Goal: Task Accomplishment & Management: Complete application form

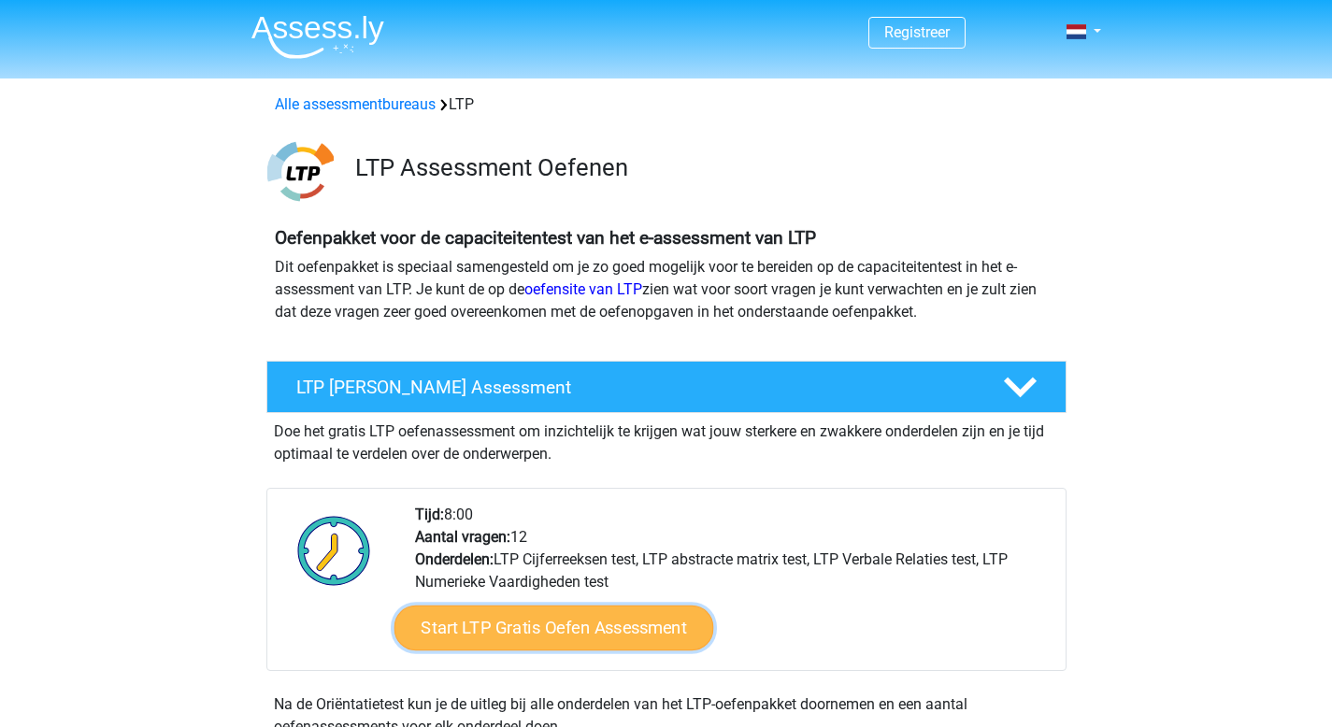
click at [481, 622] on link "Start LTP Gratis Oefen Assessment" at bounding box center [554, 628] width 320 height 45
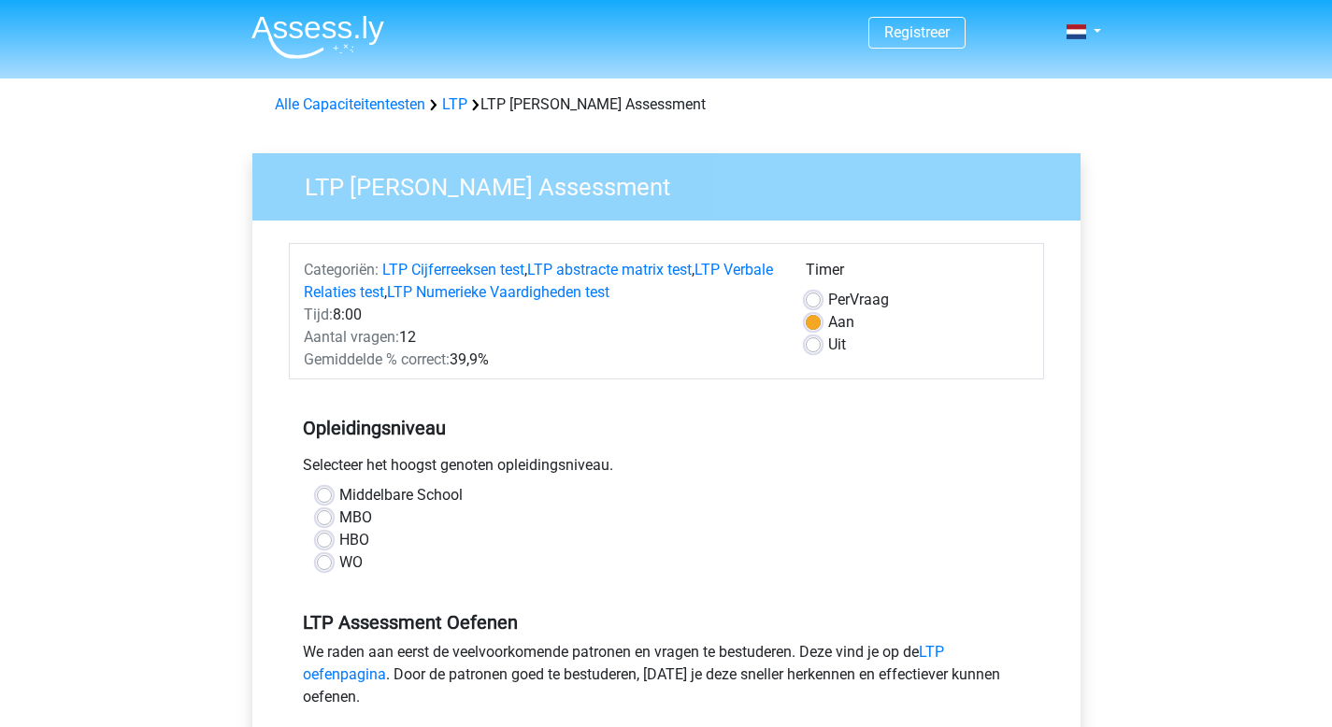
click at [339, 567] on label "WO" at bounding box center [350, 562] width 23 height 22
click at [326, 567] on input "WO" at bounding box center [324, 560] width 15 height 19
radio input "true"
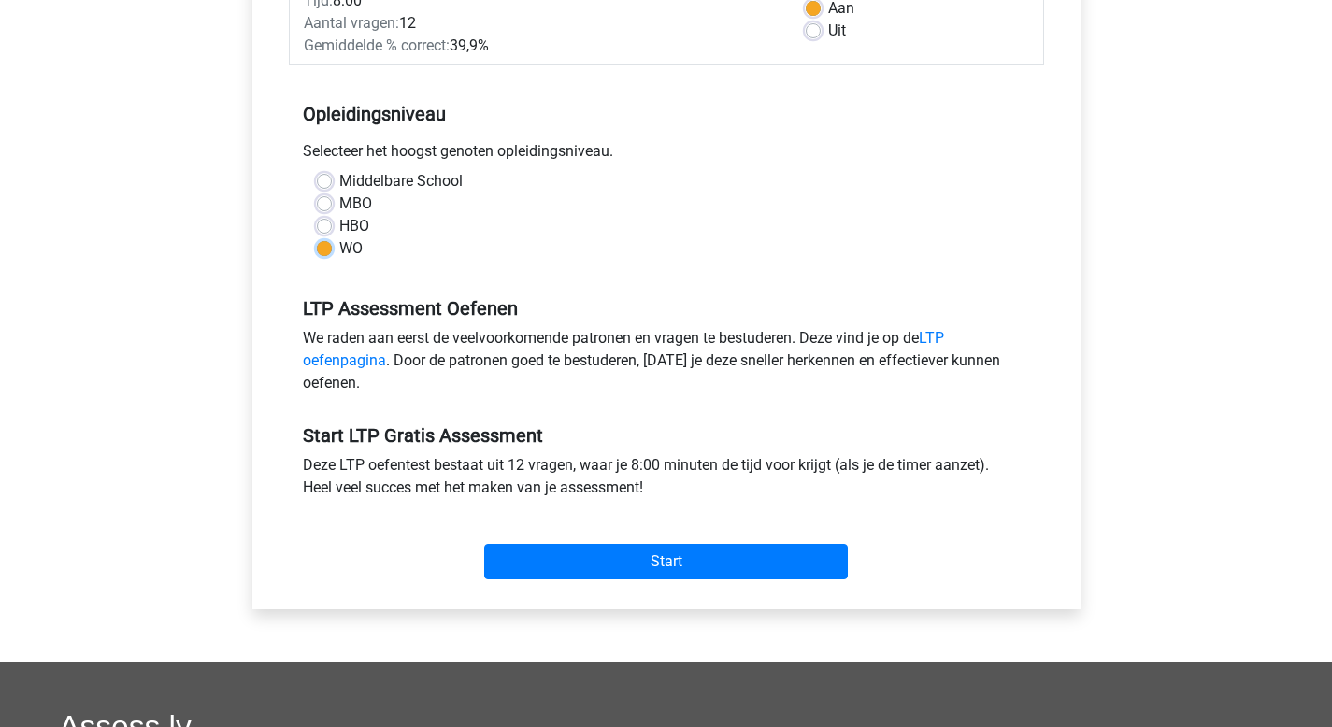
scroll to position [347, 0]
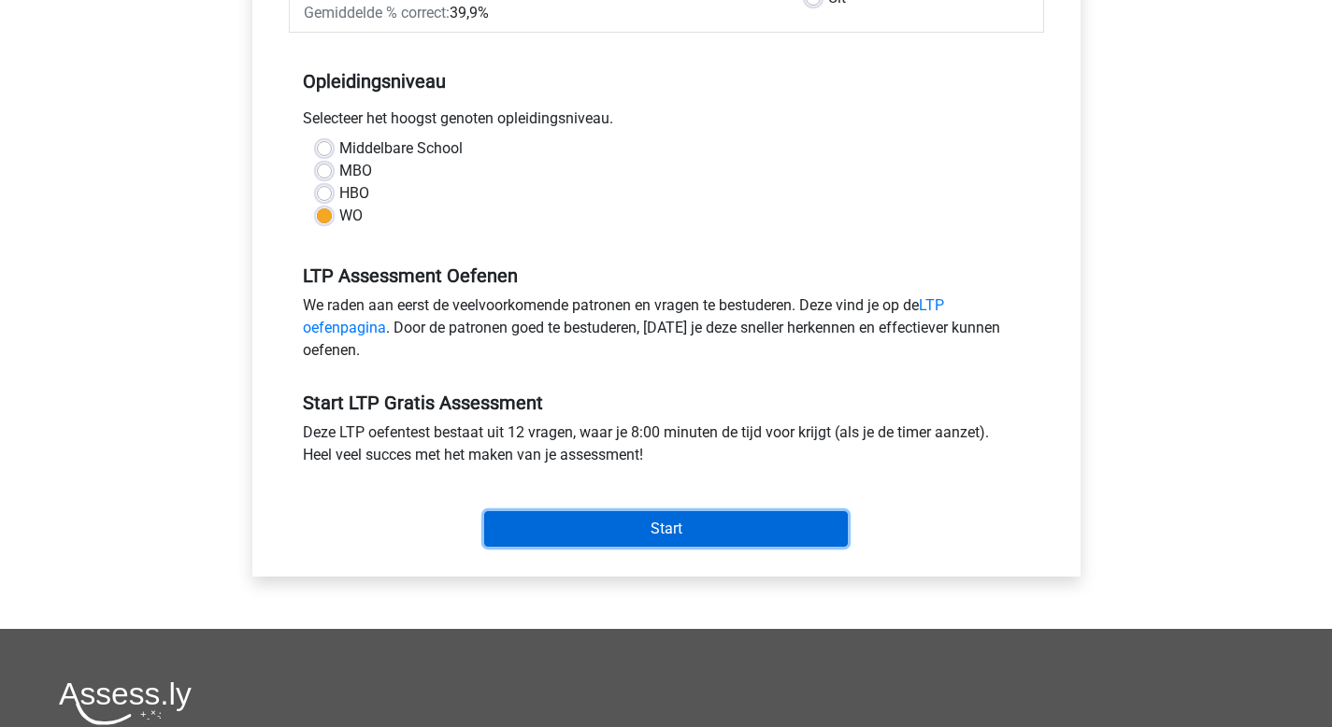
click at [665, 532] on input "Start" at bounding box center [666, 529] width 364 height 36
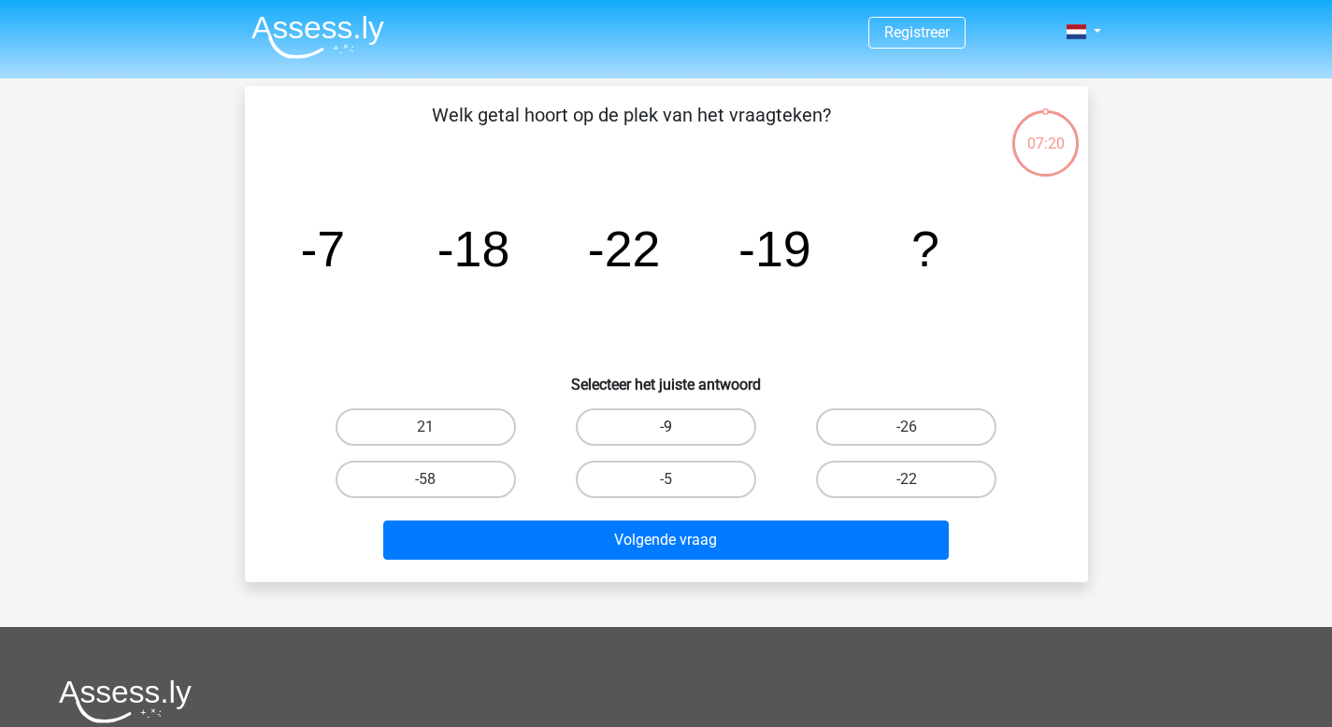
click at [639, 416] on label "-9" at bounding box center [666, 426] width 180 height 37
click at [665, 427] on input "-9" at bounding box center [671, 433] width 12 height 12
radio input "true"
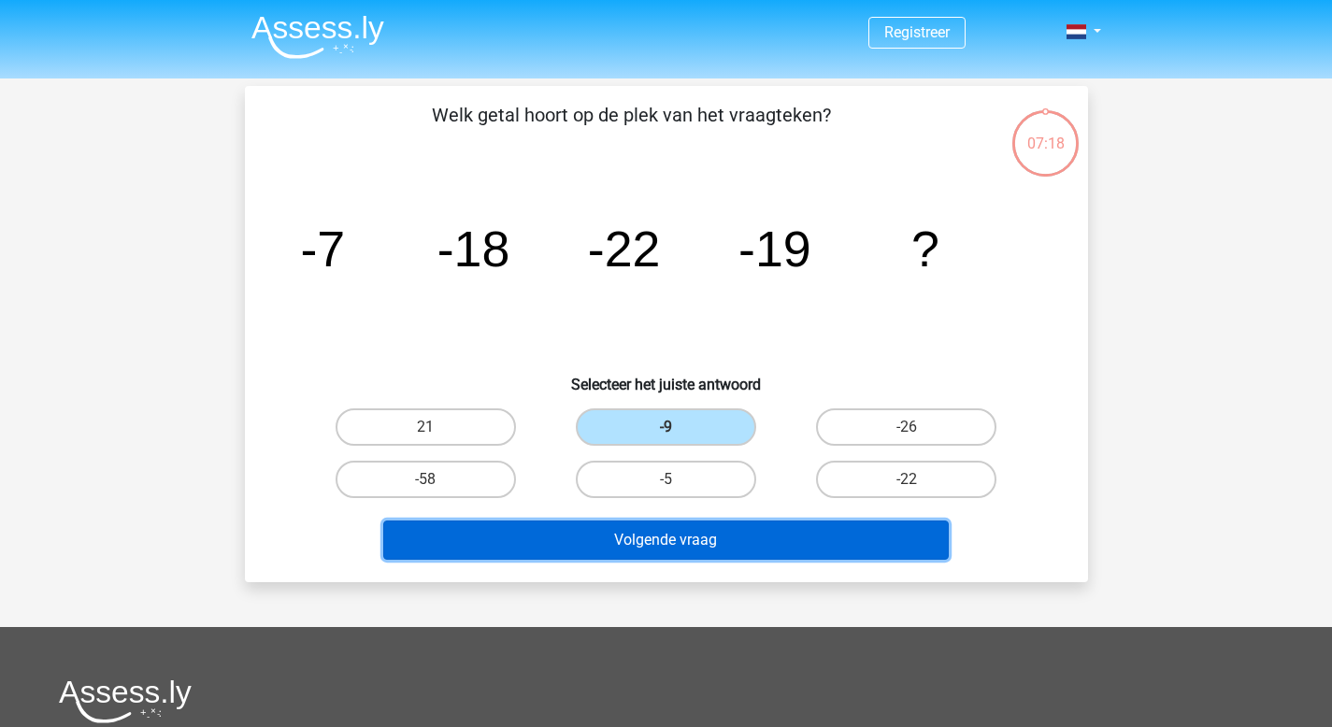
click at [654, 538] on button "Volgende vraag" at bounding box center [665, 540] width 565 height 39
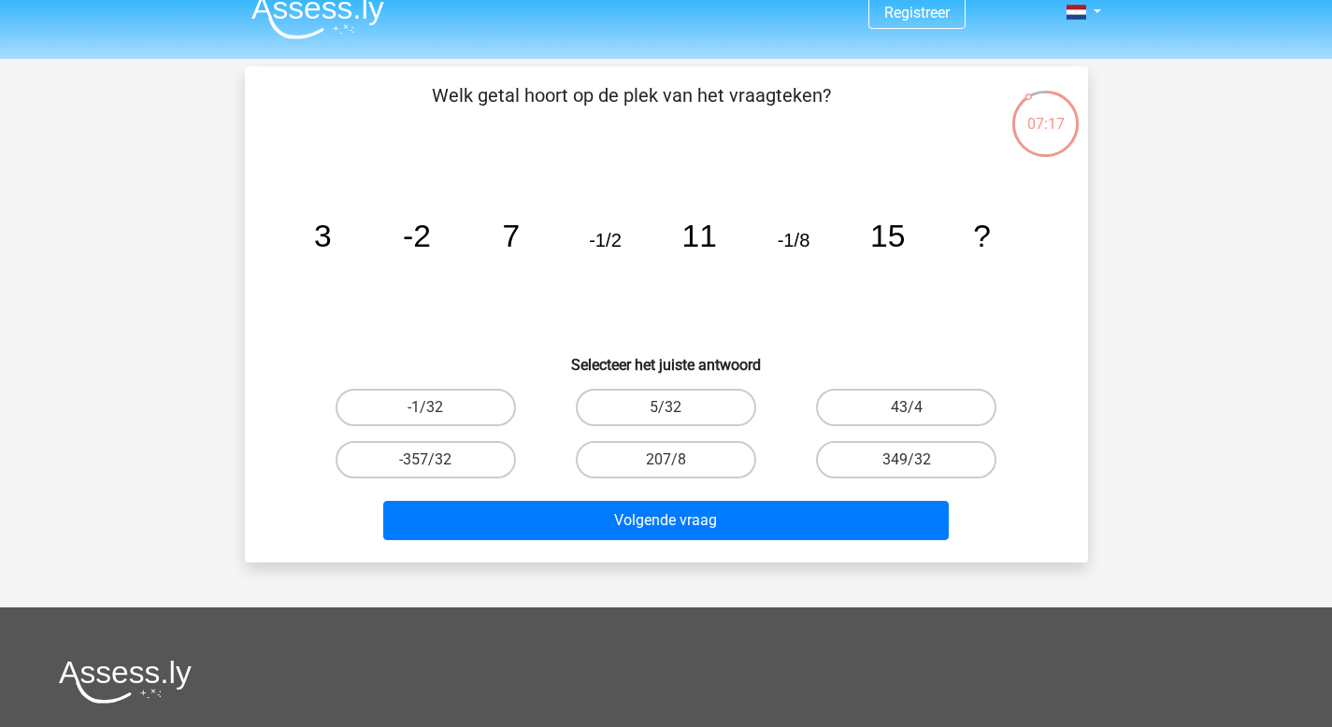
scroll to position [15, 0]
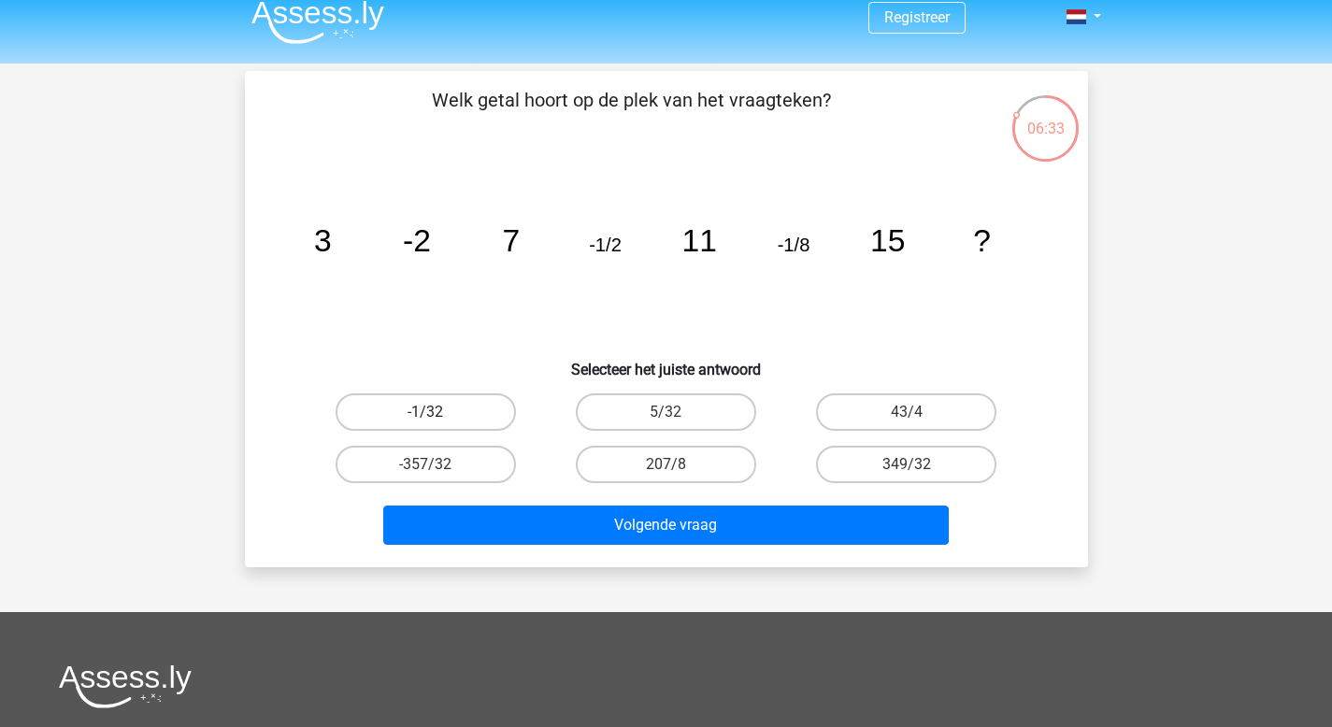
click at [458, 422] on label "-1/32" at bounding box center [426, 412] width 180 height 37
click at [437, 422] on input "-1/32" at bounding box center [431, 418] width 12 height 12
radio input "true"
click at [636, 553] on div "Welk getal hoort op de plek van het vraagteken? image/svg+xml 3 -2 7 -1/2 11 -1…" at bounding box center [666, 319] width 843 height 496
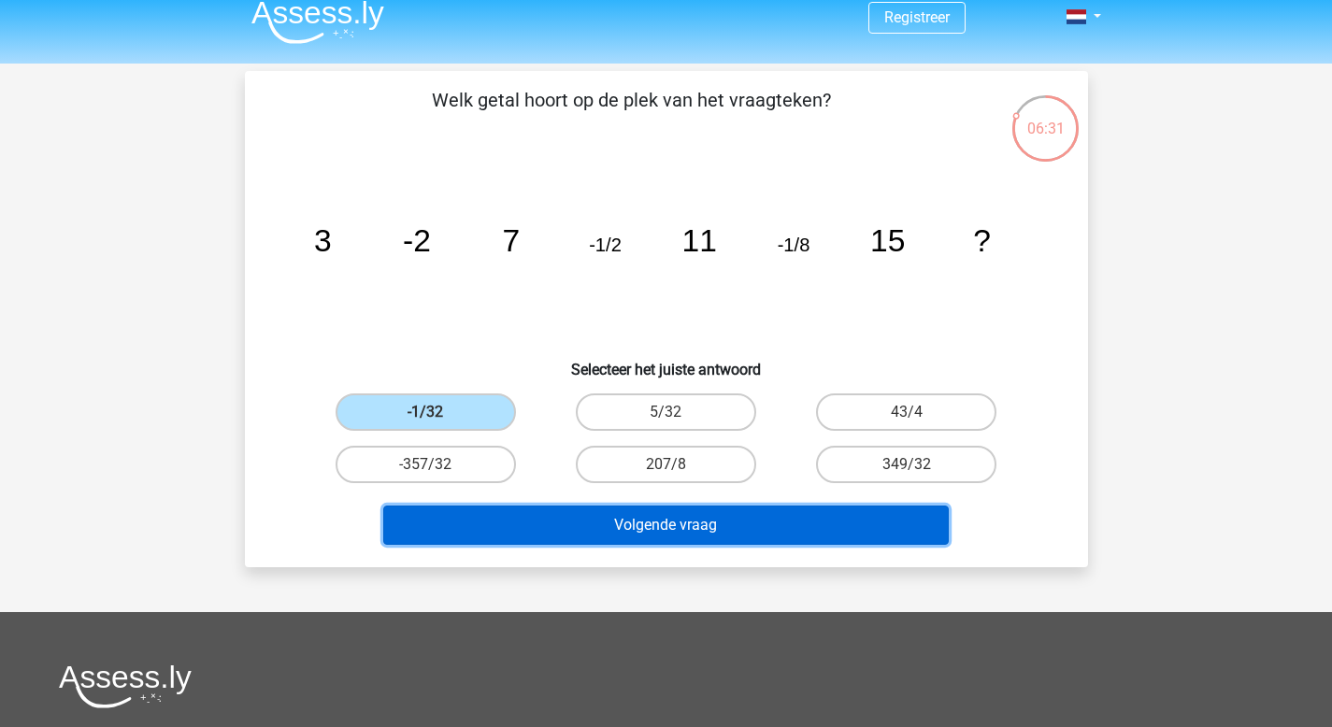
click at [641, 543] on button "Volgende vraag" at bounding box center [665, 525] width 565 height 39
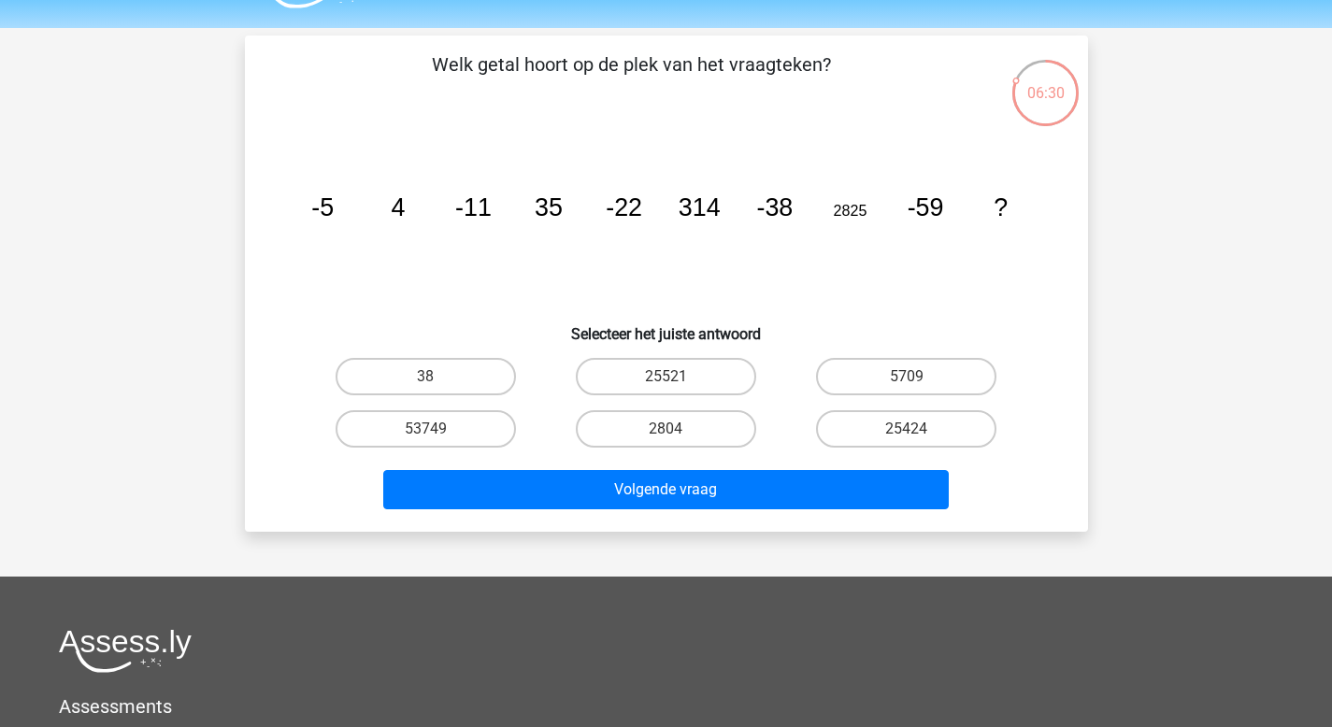
scroll to position [35, 0]
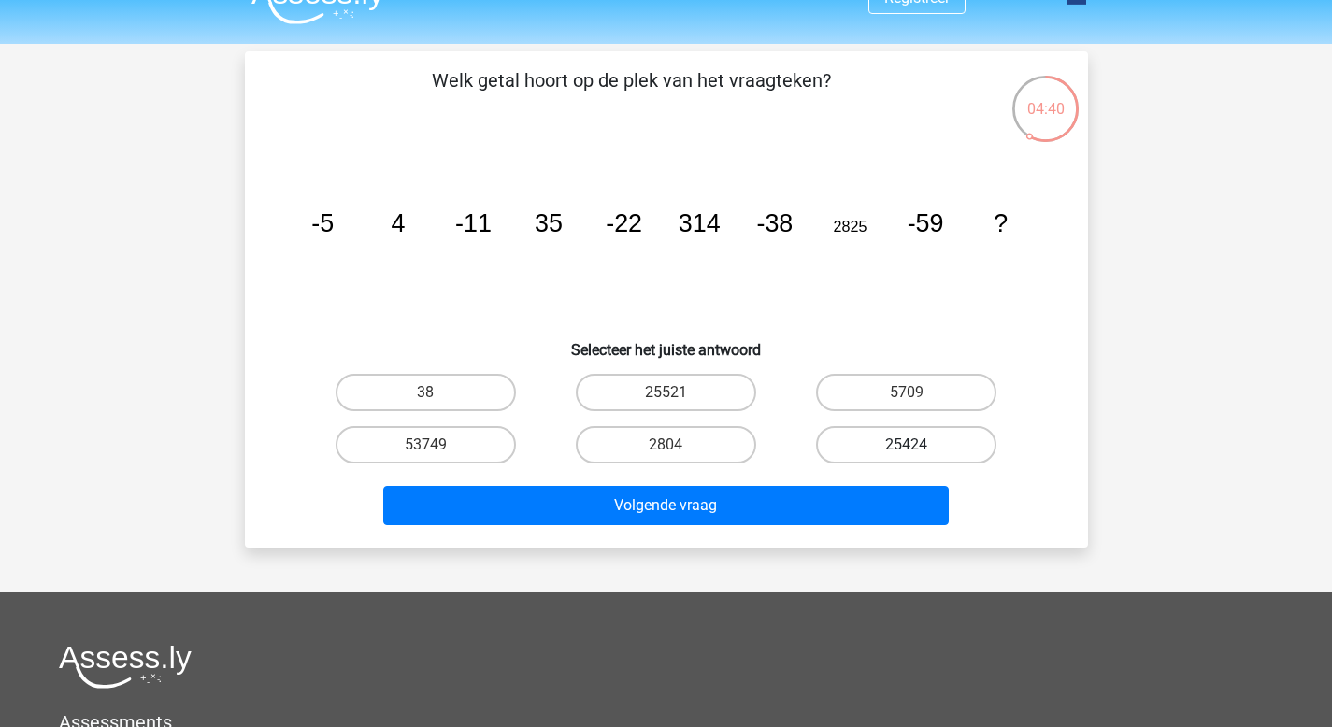
click at [866, 456] on label "25424" at bounding box center [906, 444] width 180 height 37
click at [907, 456] on input "25424" at bounding box center [913, 451] width 12 height 12
radio input "true"
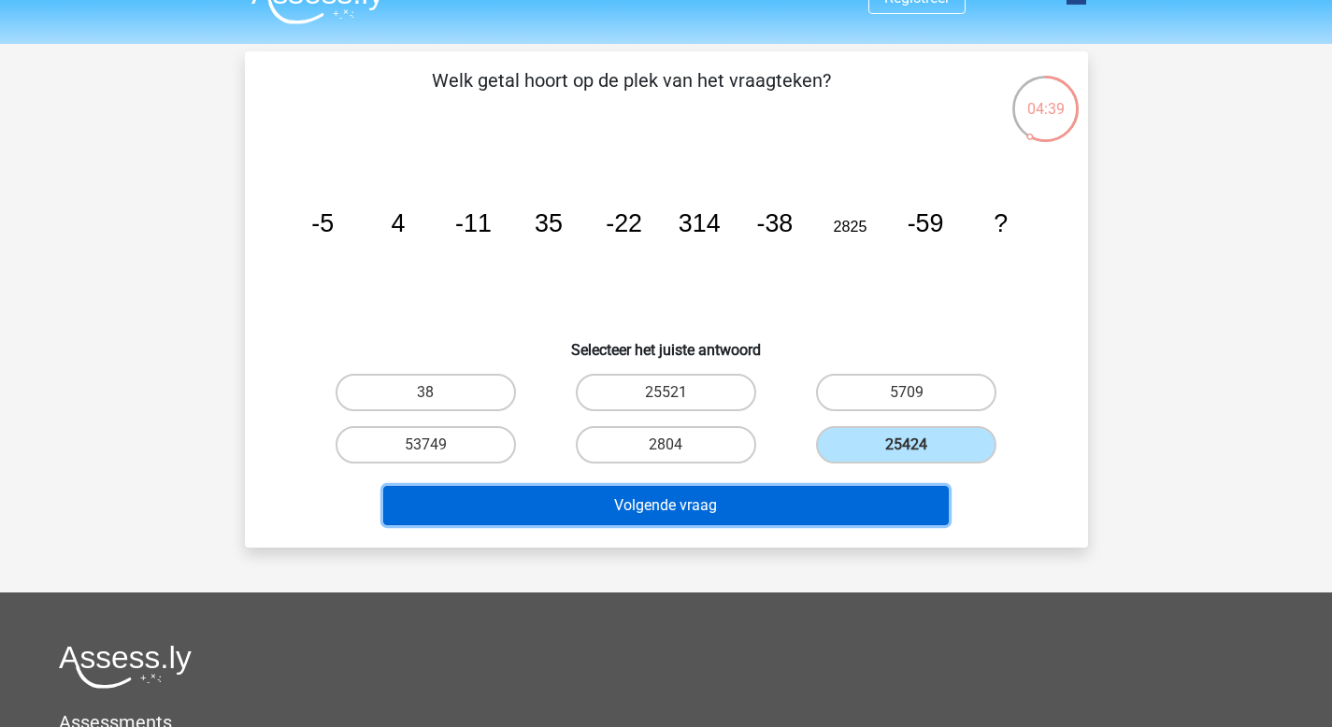
click at [795, 503] on button "Volgende vraag" at bounding box center [665, 505] width 565 height 39
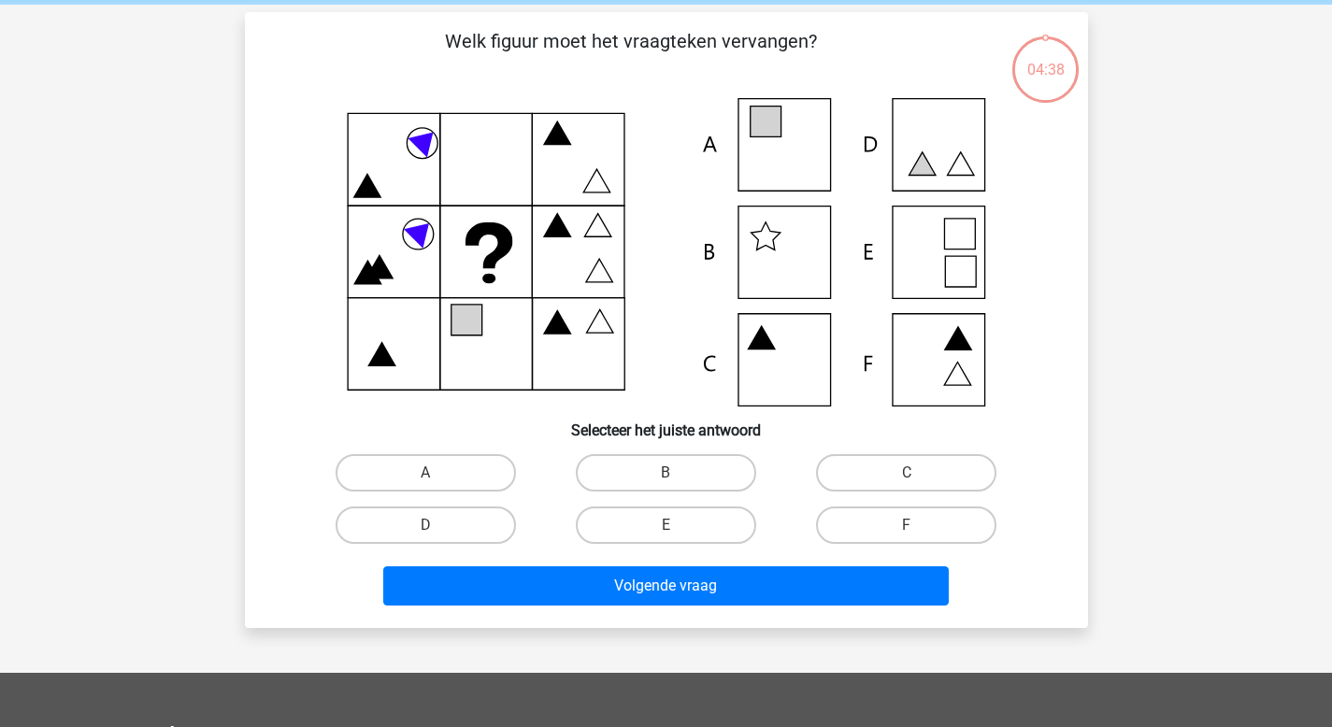
scroll to position [86, 0]
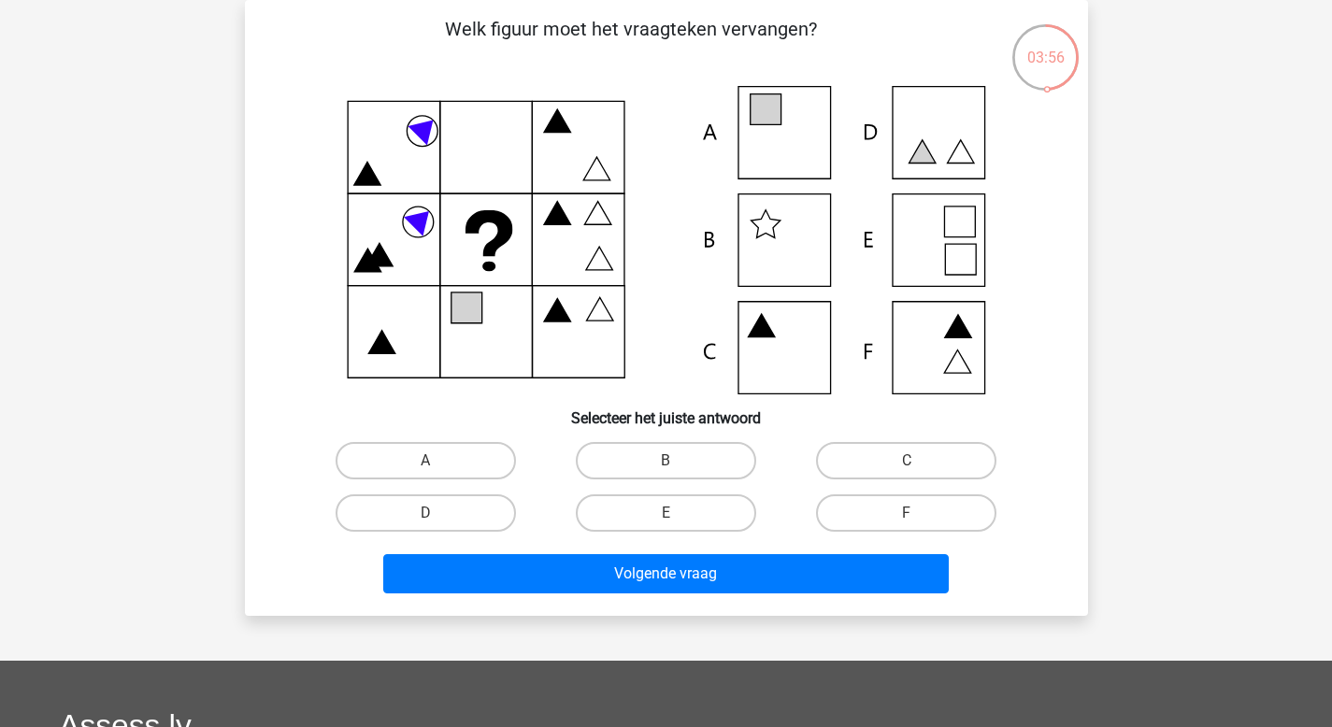
click at [809, 133] on icon at bounding box center [666, 240] width 753 height 308
click at [484, 456] on label "A" at bounding box center [426, 460] width 180 height 37
click at [437, 461] on input "A" at bounding box center [431, 467] width 12 height 12
radio input "true"
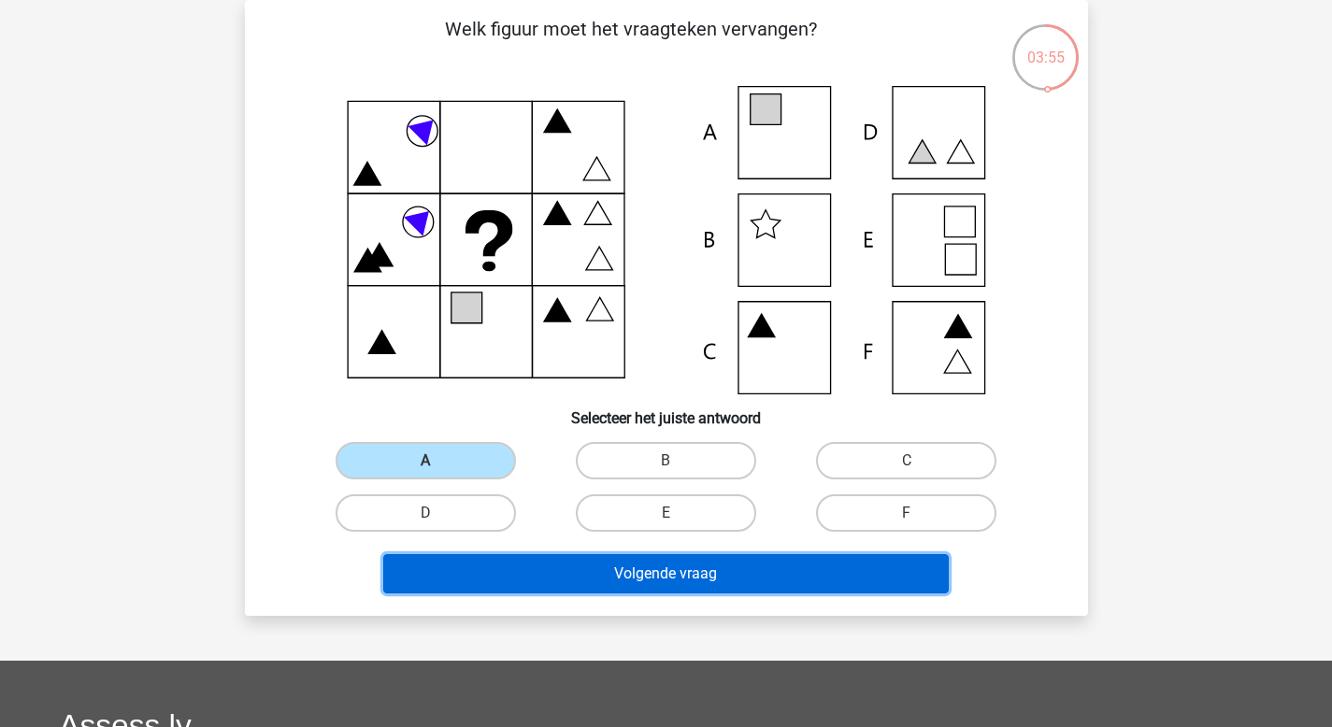
click at [622, 566] on button "Volgende vraag" at bounding box center [665, 573] width 565 height 39
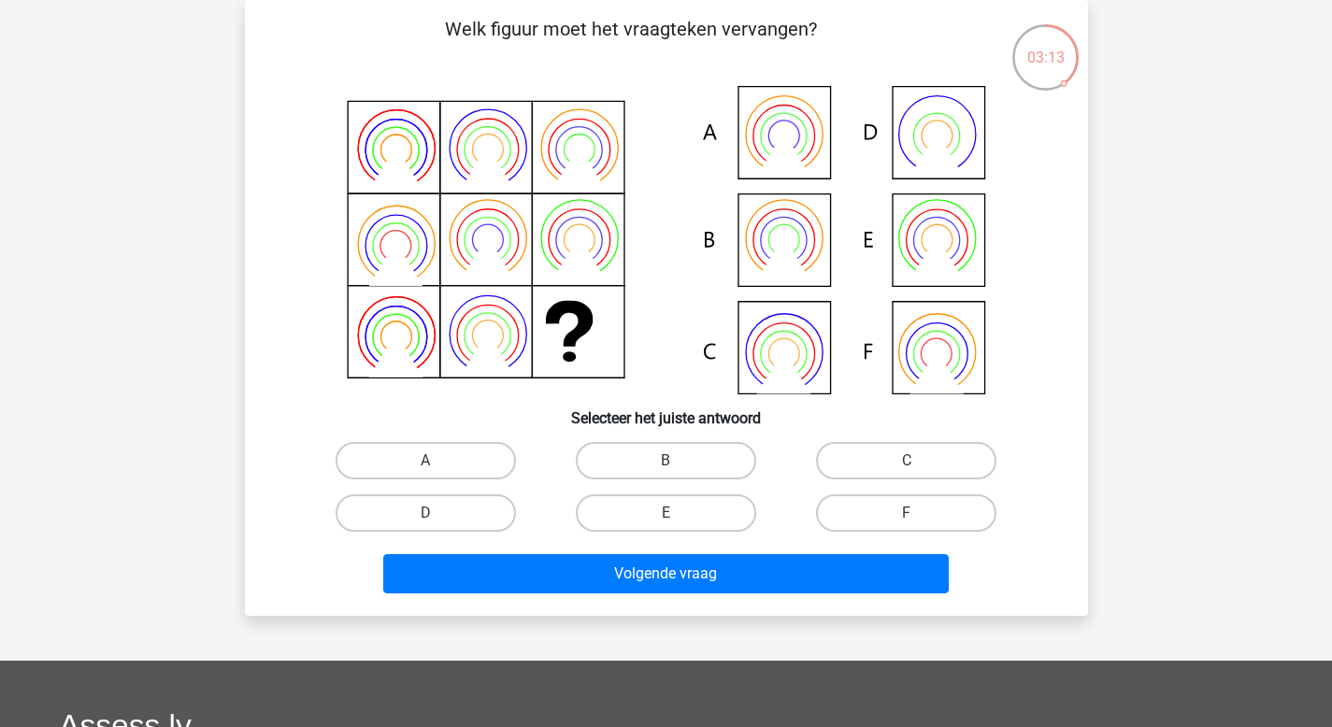
click at [970, 222] on icon at bounding box center [666, 240] width 753 height 308
click at [667, 498] on label "E" at bounding box center [666, 512] width 180 height 37
click at [667, 513] on input "E" at bounding box center [671, 519] width 12 height 12
radio input "true"
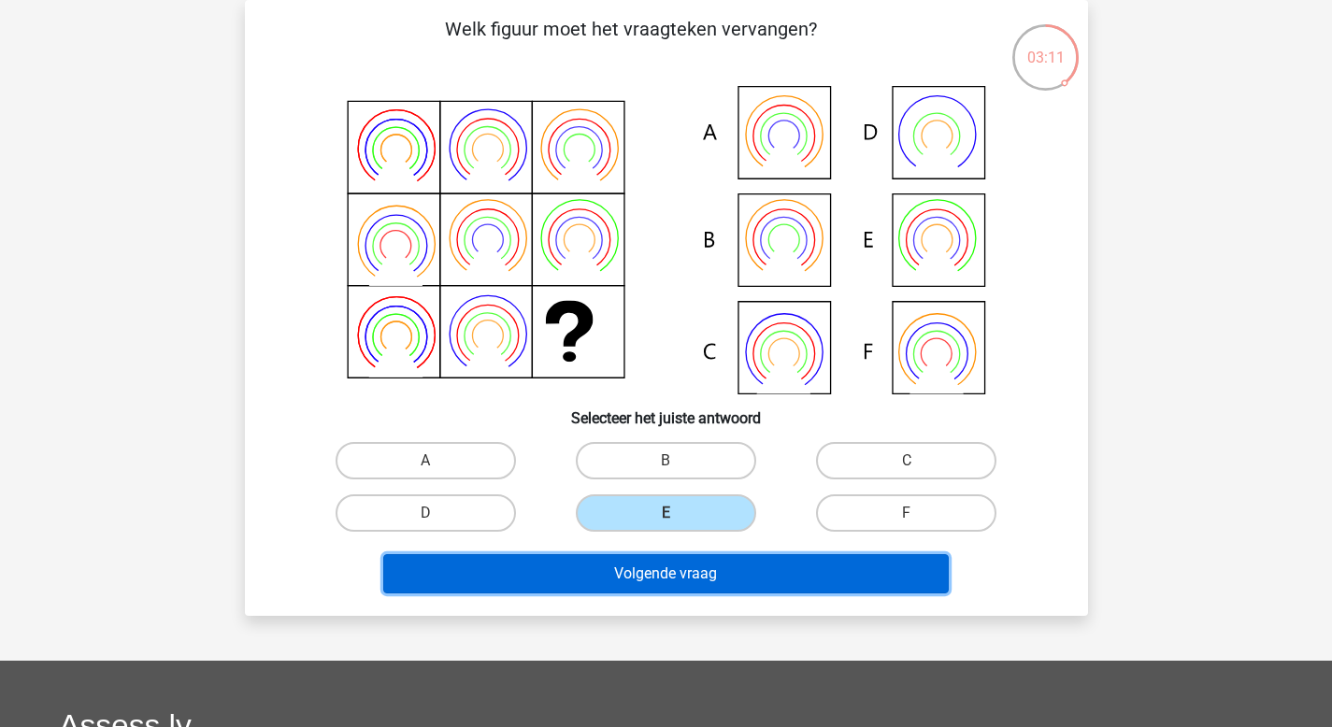
click at [660, 565] on button "Volgende vraag" at bounding box center [665, 573] width 565 height 39
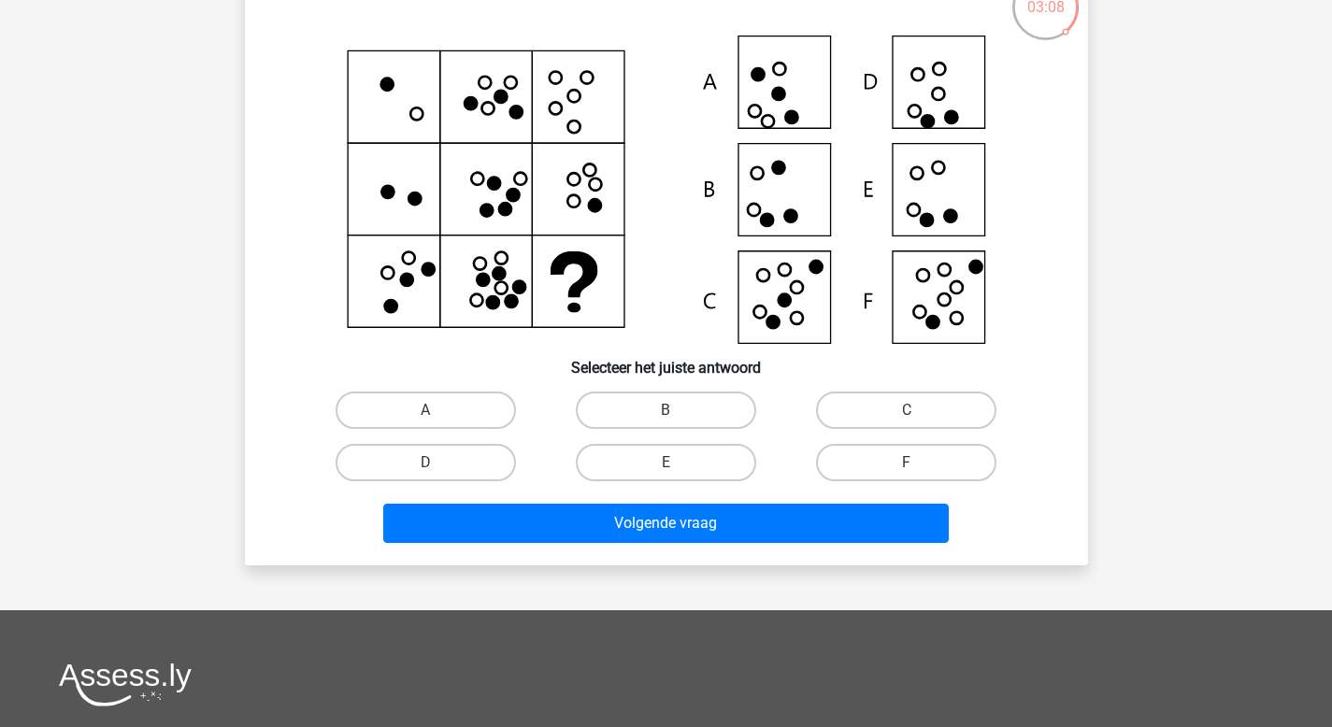
scroll to position [79, 0]
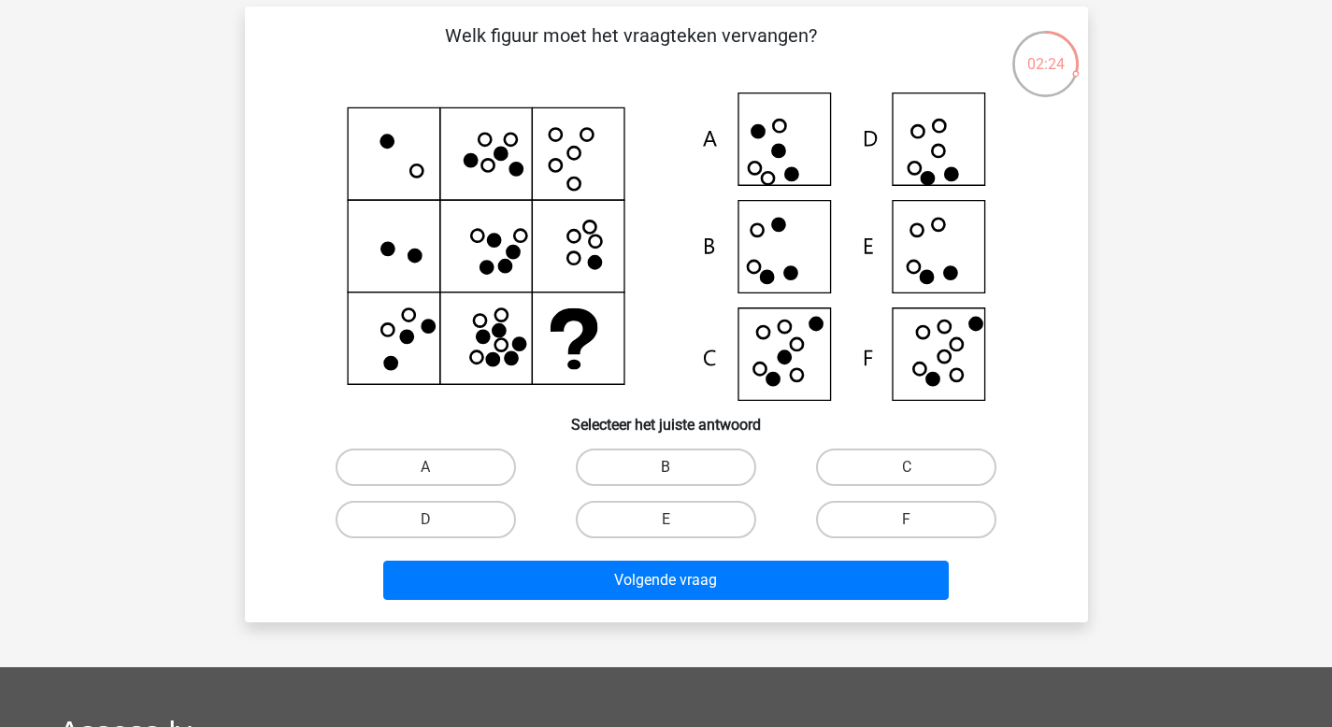
click at [650, 459] on label "B" at bounding box center [666, 467] width 180 height 37
click at [665, 467] on input "B" at bounding box center [671, 473] width 12 height 12
radio input "true"
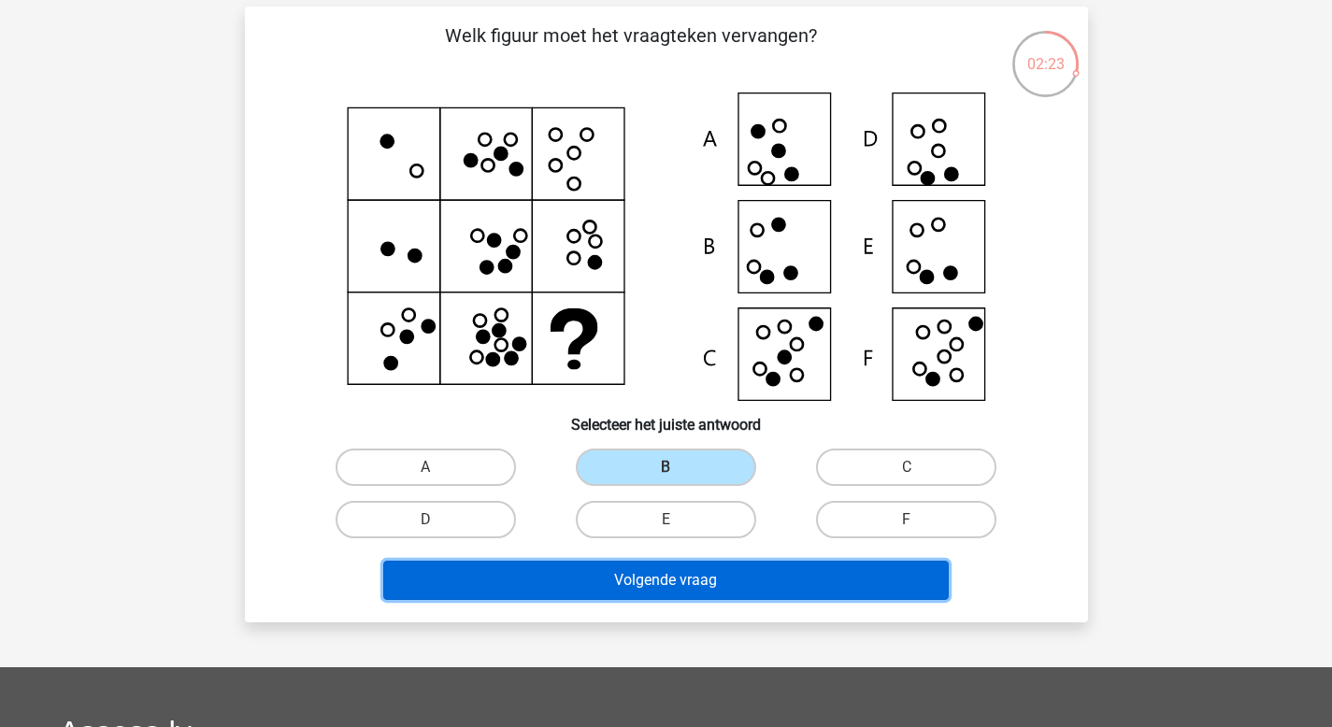
click at [621, 578] on button "Volgende vraag" at bounding box center [665, 580] width 565 height 39
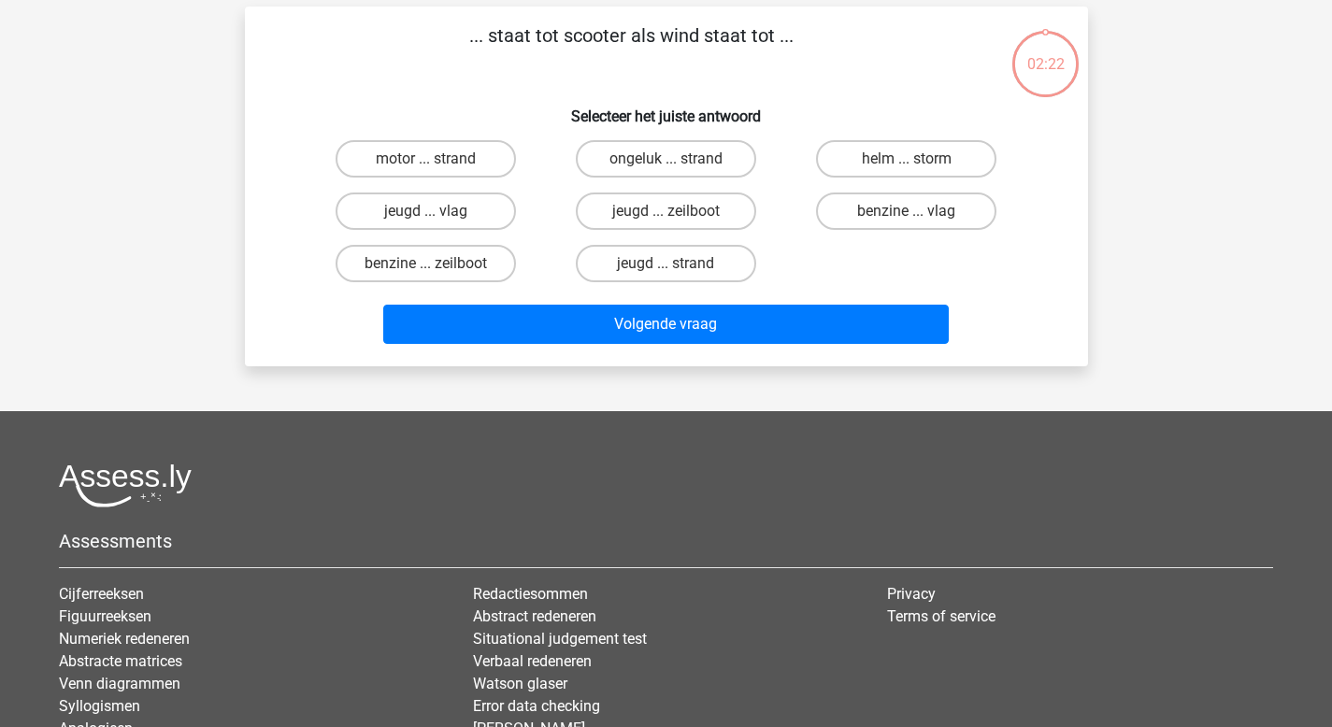
scroll to position [86, 0]
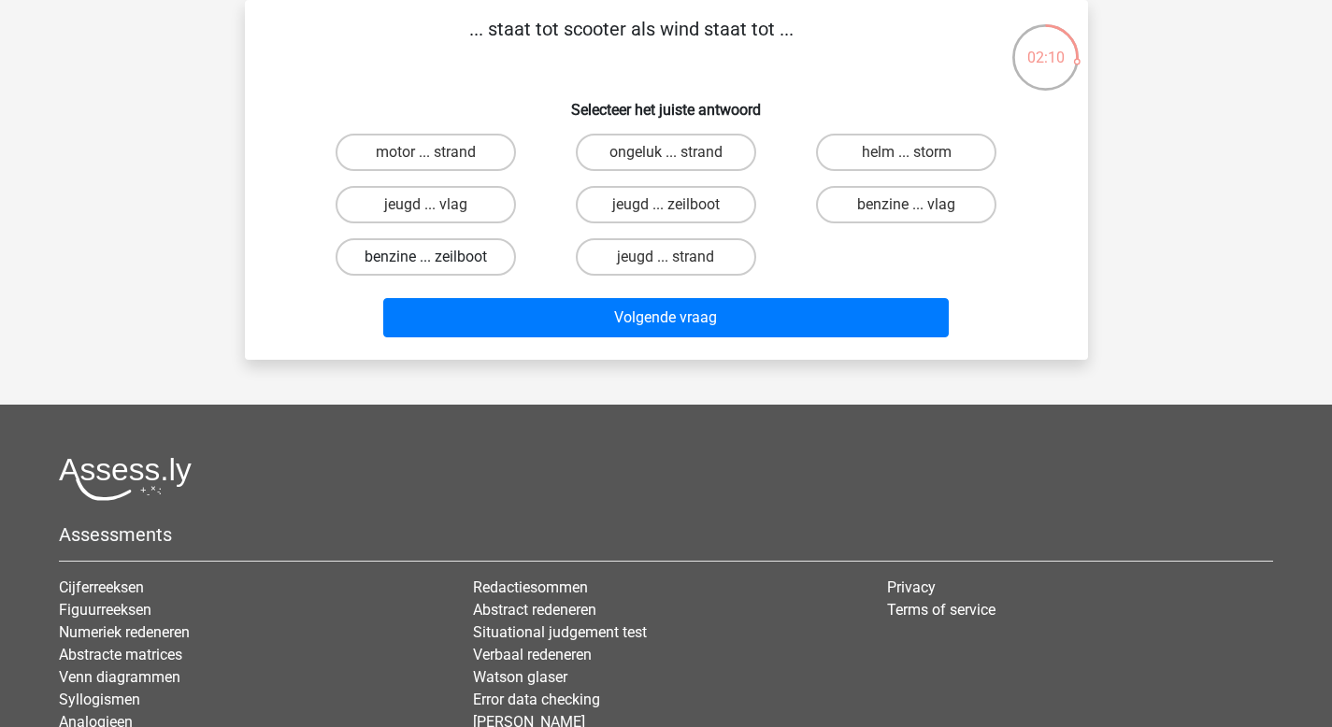
click at [467, 259] on label "benzine ... zeilboot" at bounding box center [426, 256] width 180 height 37
click at [437, 259] on input "benzine ... zeilboot" at bounding box center [431, 263] width 12 height 12
radio input "true"
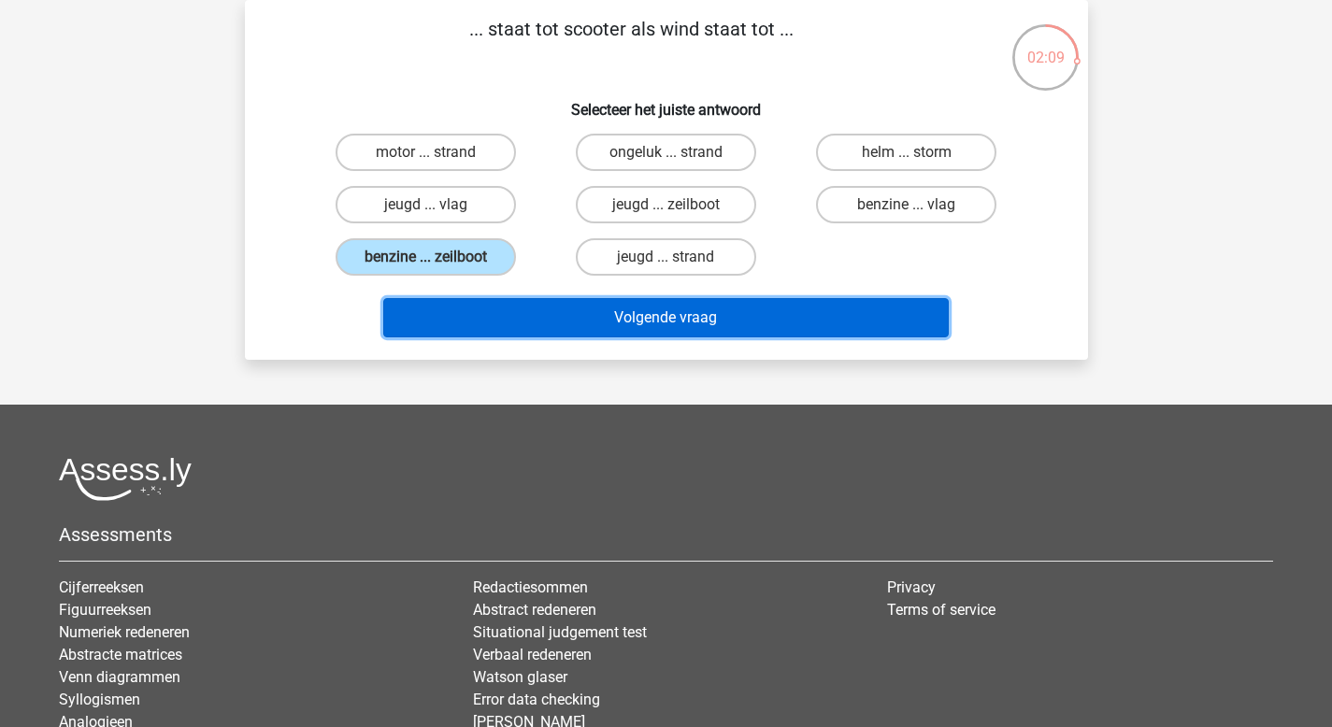
click at [643, 308] on button "Volgende vraag" at bounding box center [665, 317] width 565 height 39
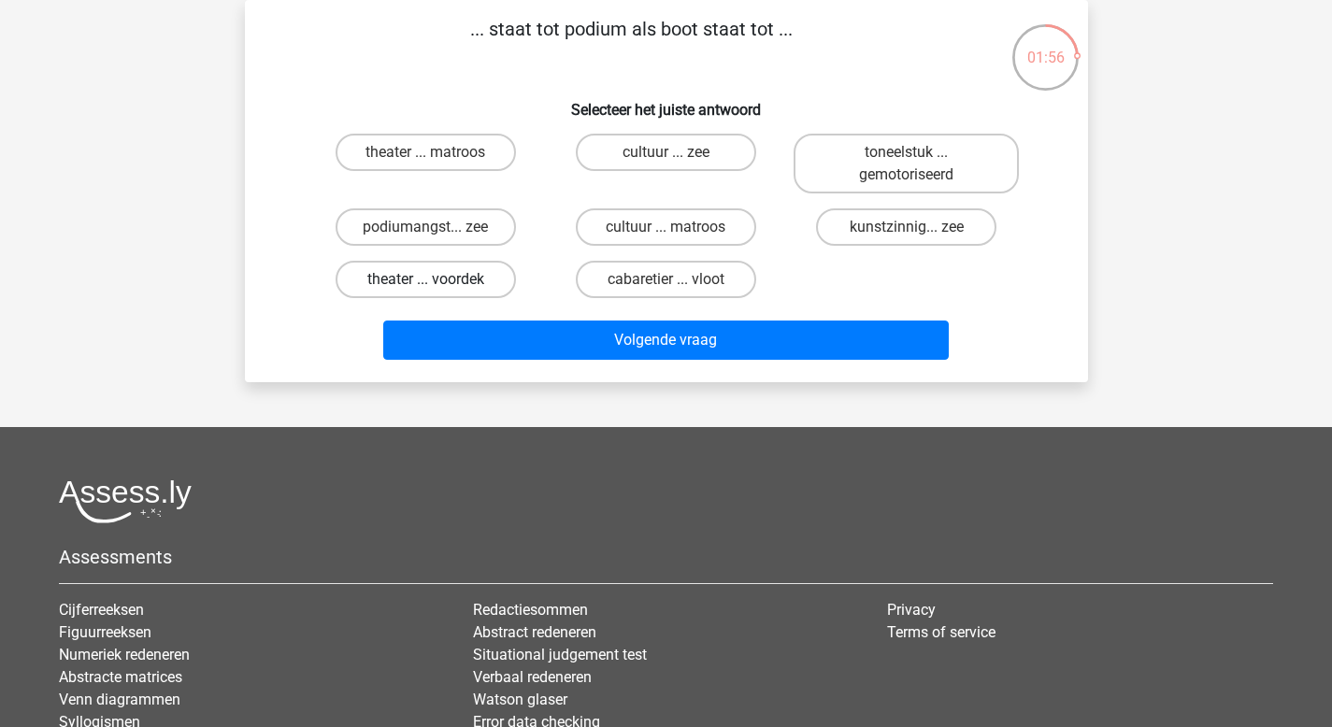
click at [482, 277] on label "theater ... voordek" at bounding box center [426, 279] width 180 height 37
click at [437, 279] on input "theater ... voordek" at bounding box center [431, 285] width 12 height 12
radio input "true"
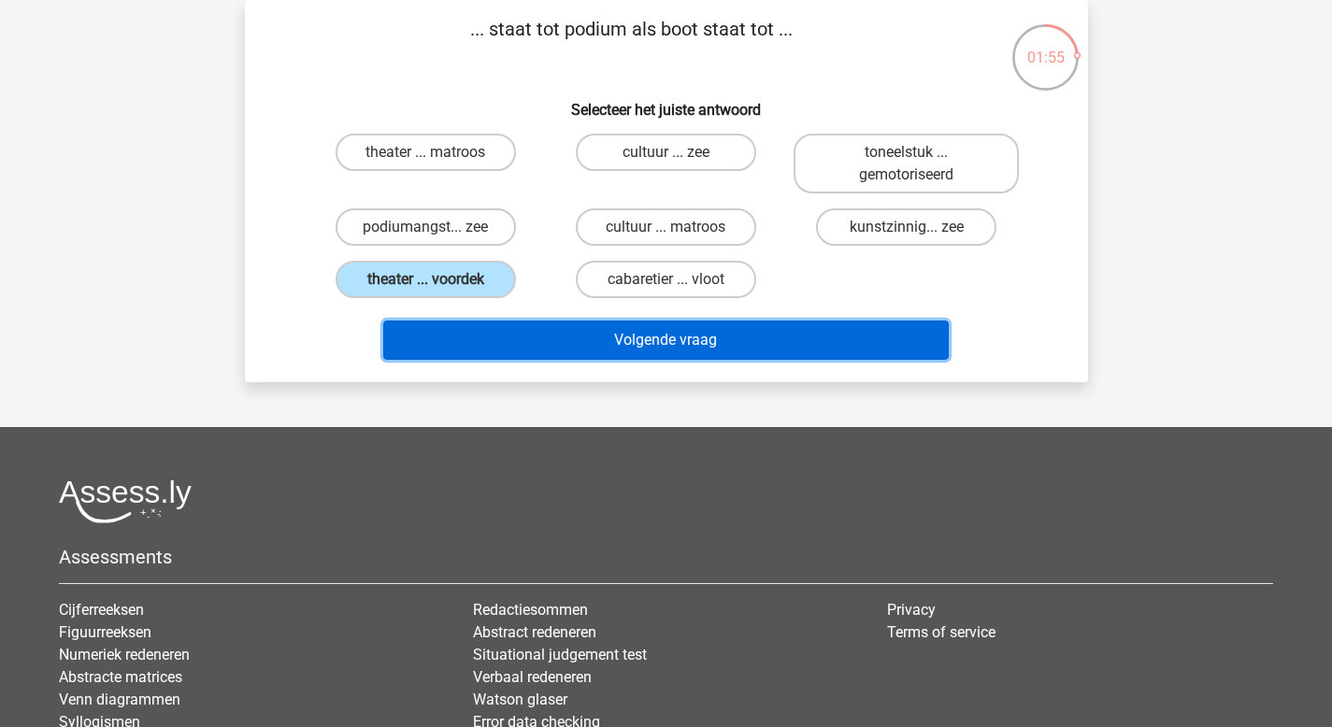
click at [638, 346] on button "Volgende vraag" at bounding box center [665, 340] width 565 height 39
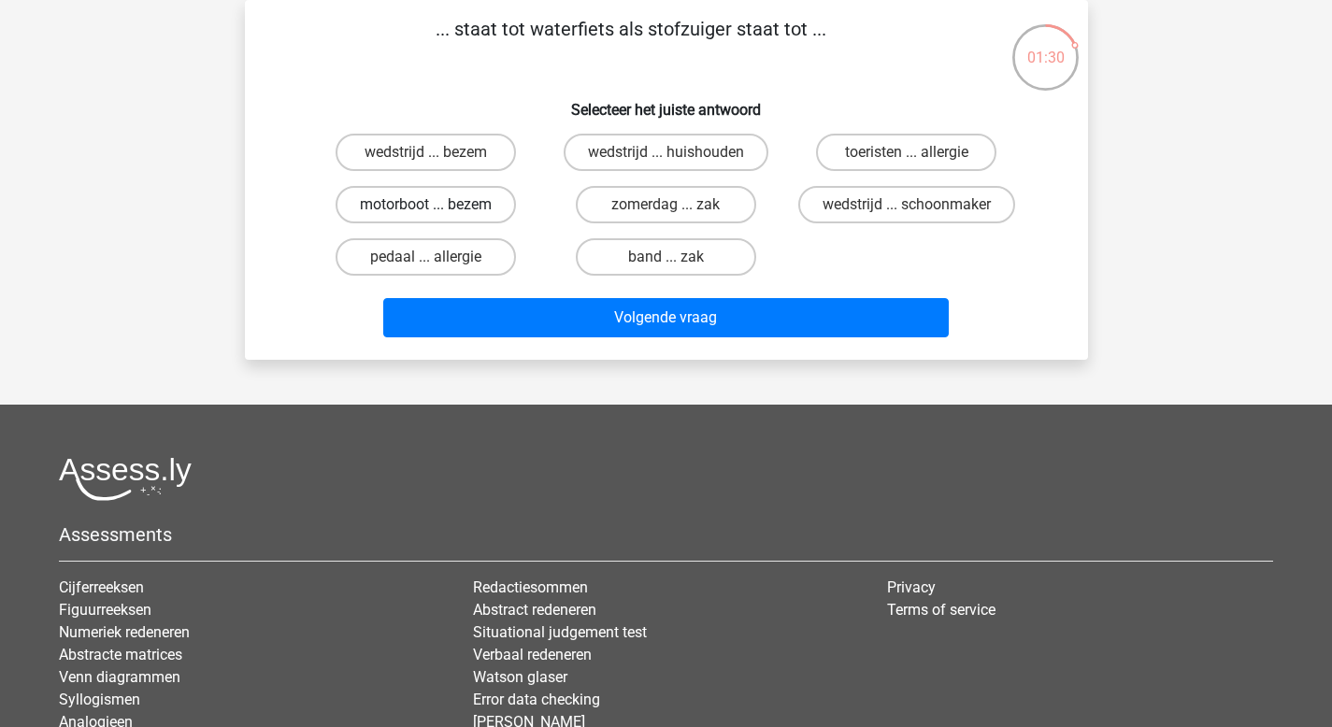
click at [445, 207] on label "motorboot ... bezem" at bounding box center [426, 204] width 180 height 37
click at [437, 207] on input "motorboot ... bezem" at bounding box center [431, 211] width 12 height 12
radio input "true"
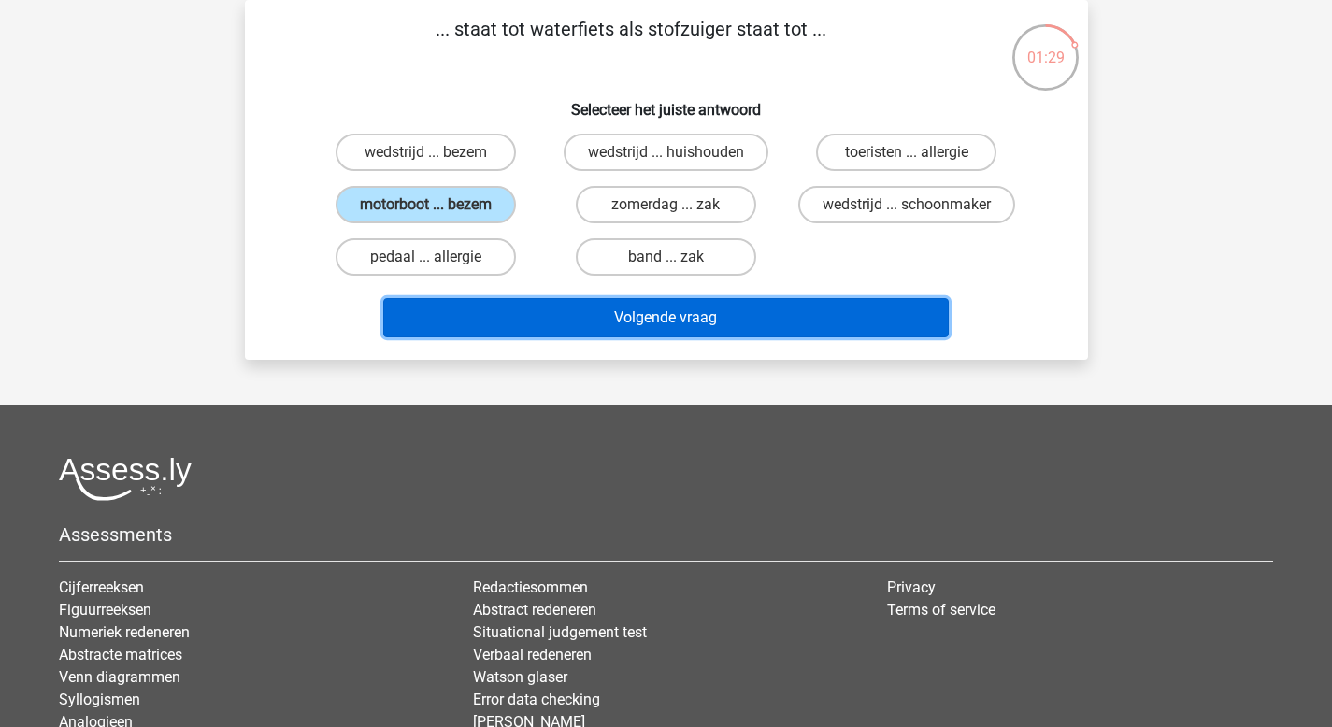
click at [660, 317] on button "Volgende vraag" at bounding box center [665, 317] width 565 height 39
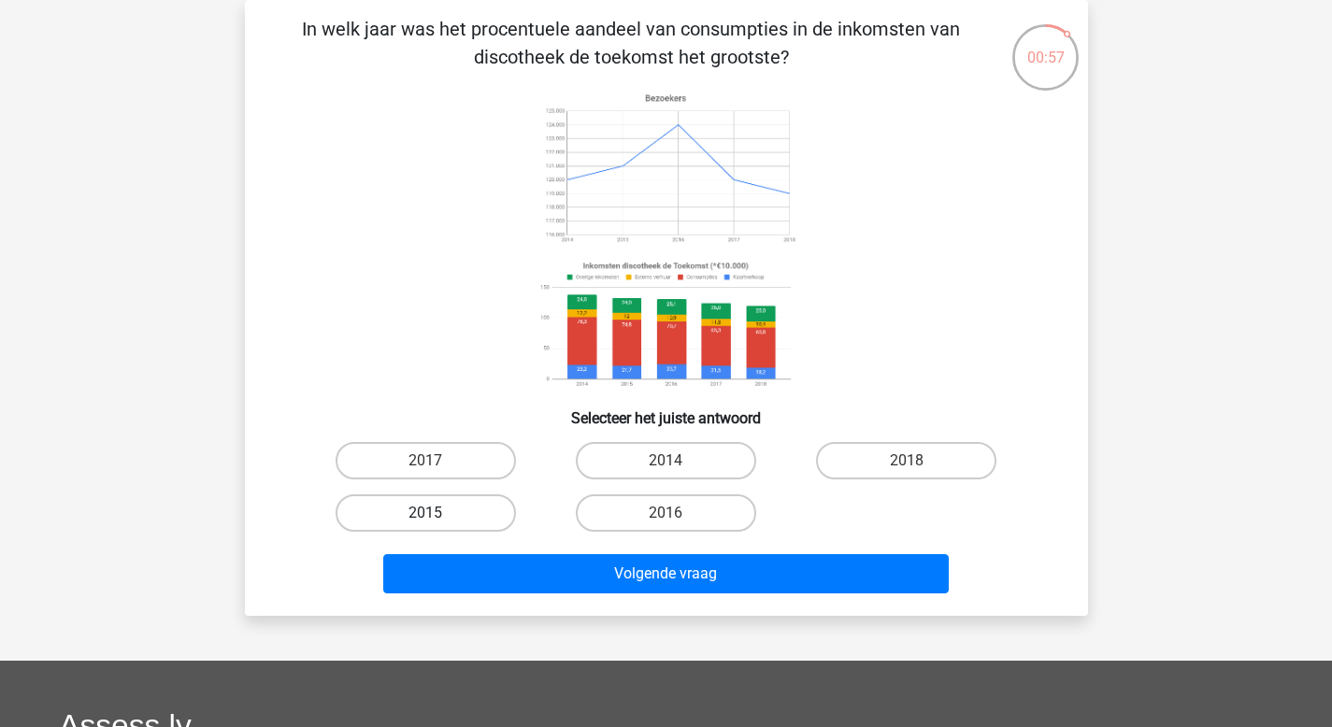
click at [491, 516] on label "2015" at bounding box center [426, 512] width 180 height 37
click at [437, 516] on input "2015" at bounding box center [431, 519] width 12 height 12
radio input "true"
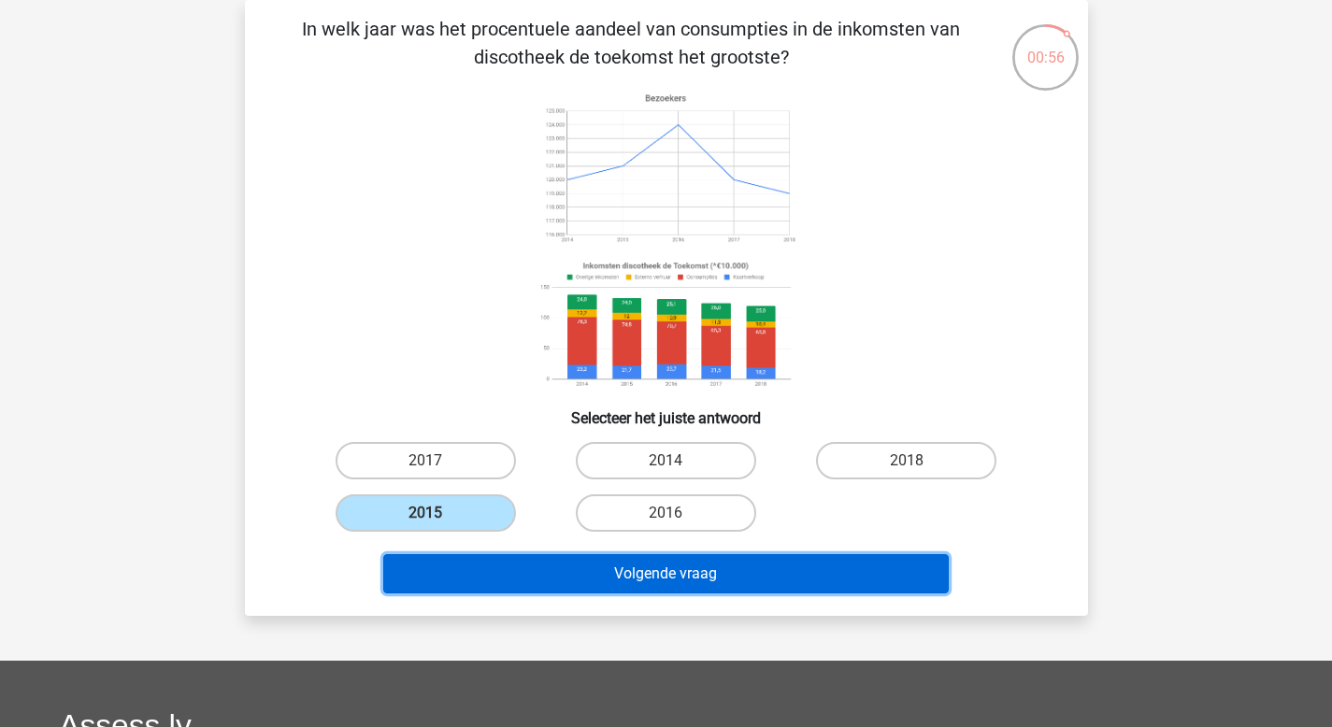
click at [556, 580] on button "Volgende vraag" at bounding box center [665, 573] width 565 height 39
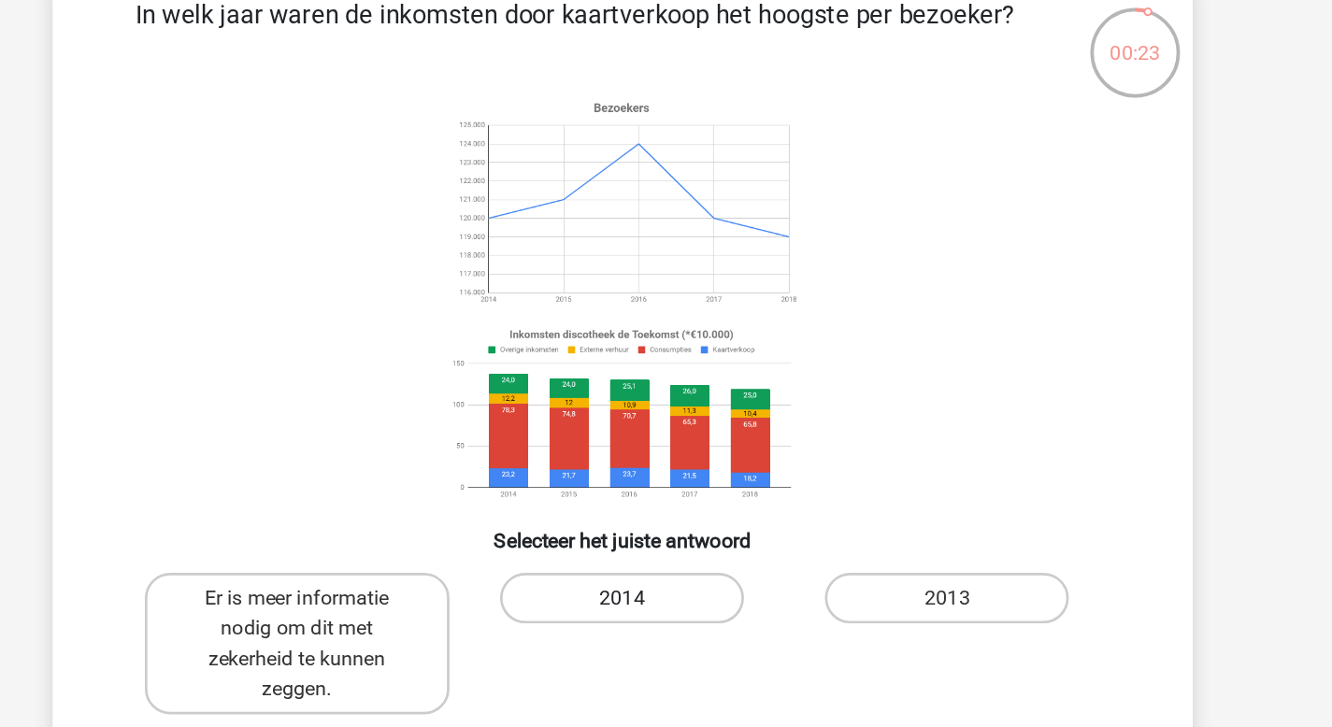
click at [630, 465] on label "2014" at bounding box center [666, 460] width 180 height 37
click at [665, 465] on input "2014" at bounding box center [671, 467] width 12 height 12
radio input "true"
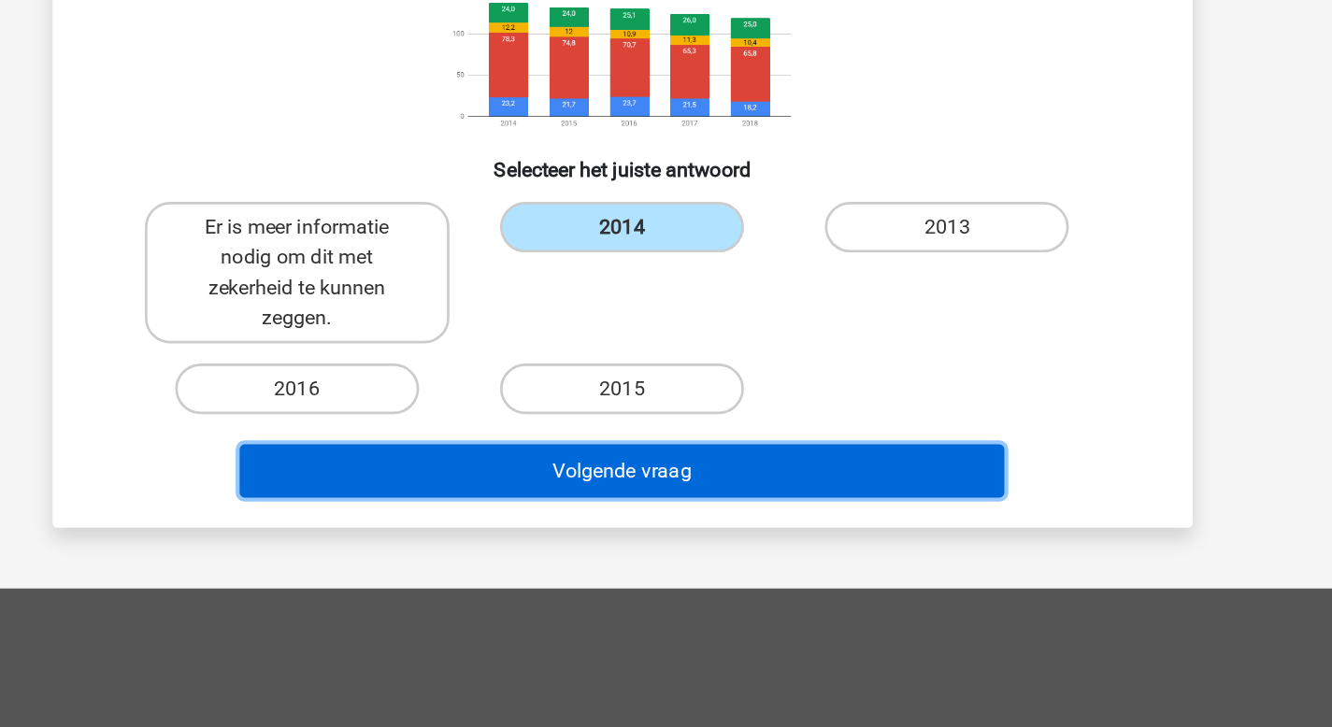
click at [662, 549] on button "Volgende vraag" at bounding box center [665, 537] width 565 height 39
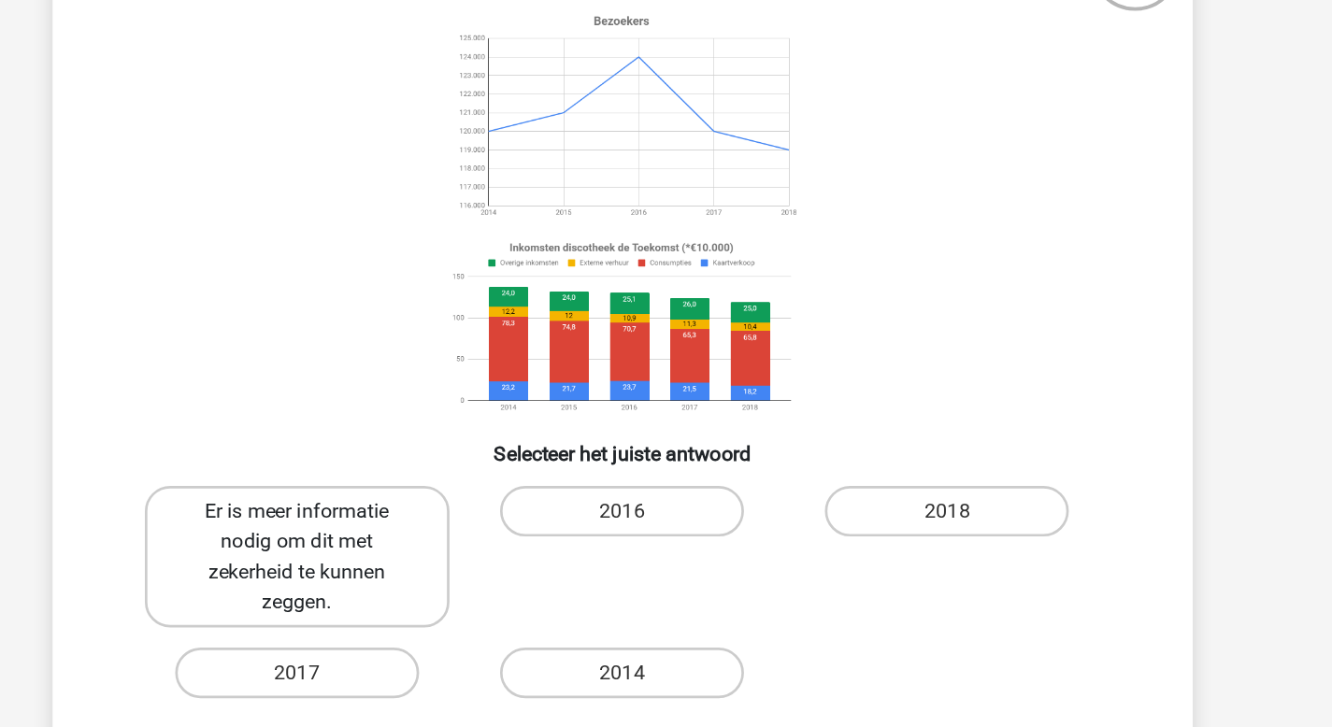
click at [398, 491] on label "Er is meer informatie nodig om dit met zekerheid te kunnen zeggen." at bounding box center [425, 494] width 225 height 105
click at [425, 473] on input "Er is meer informatie nodig om dit met zekerheid te kunnen zeggen." at bounding box center [431, 467] width 12 height 12
radio input "true"
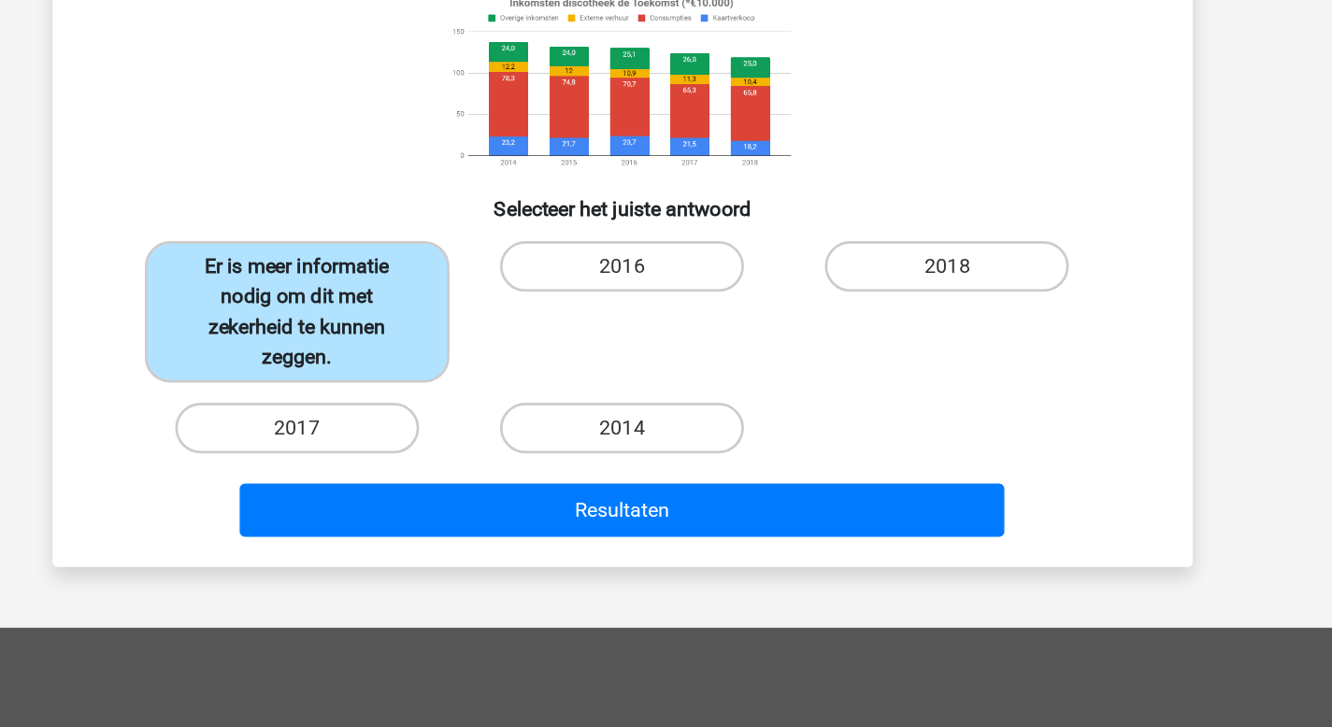
scroll to position [261, 0]
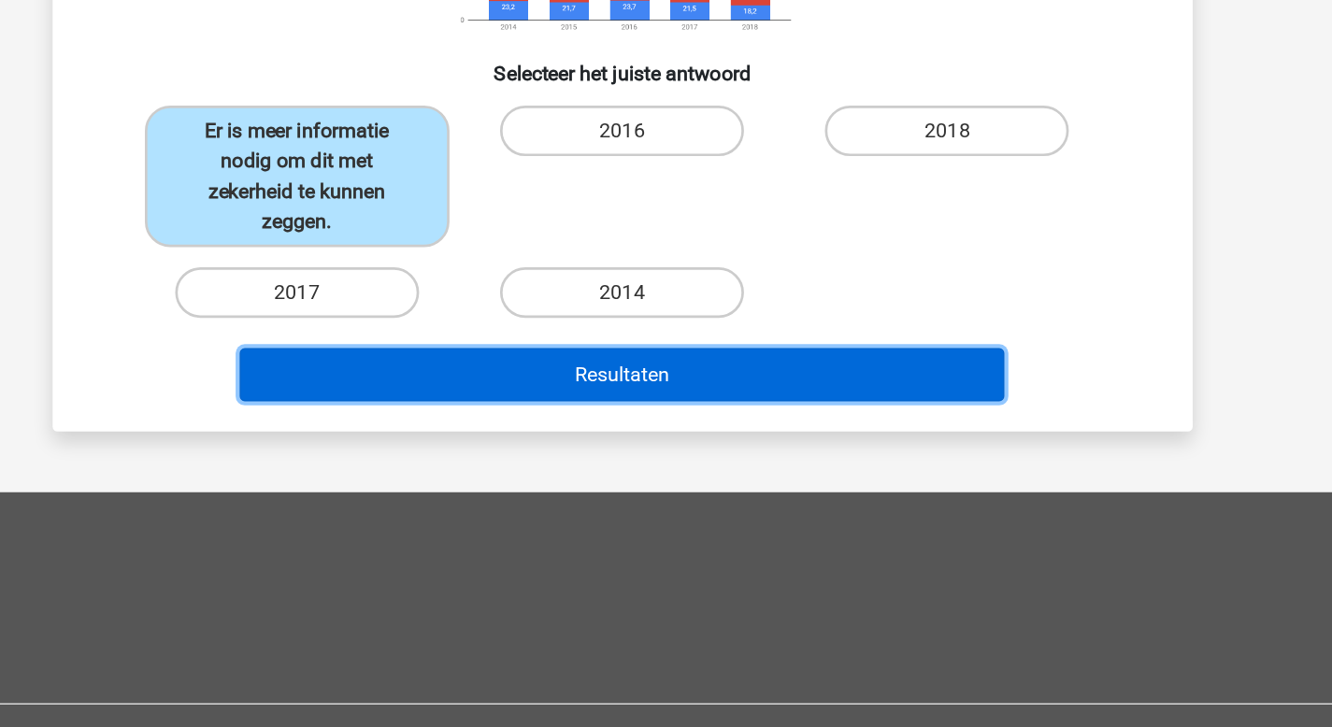
click at [672, 471] on button "Resultaten" at bounding box center [665, 466] width 565 height 39
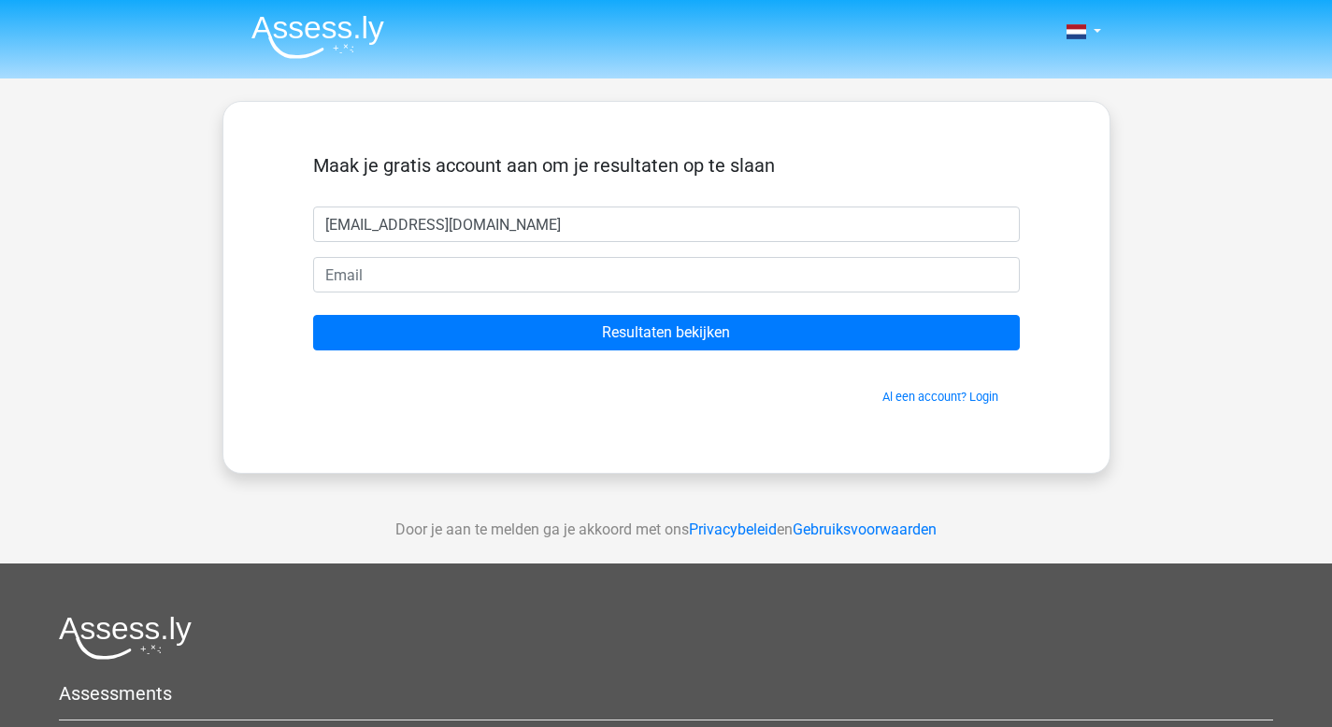
type input "[EMAIL_ADDRESS][DOMAIN_NAME]"
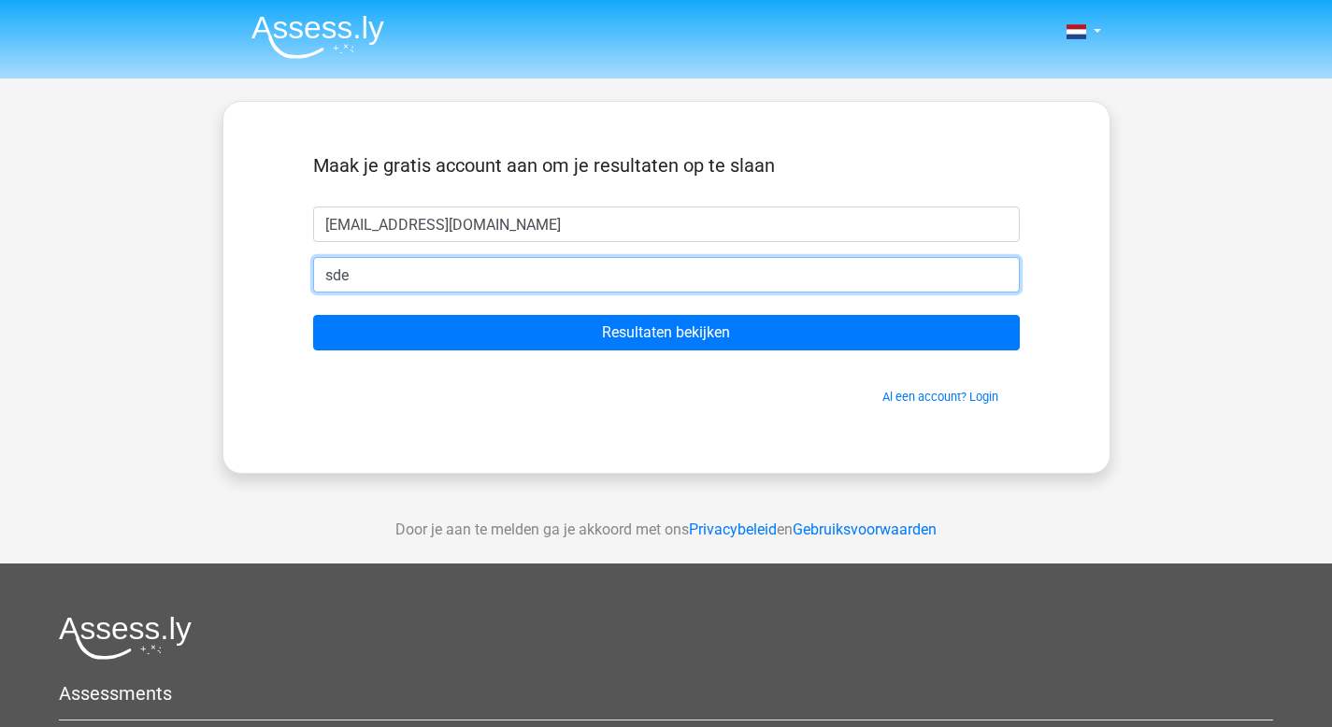
type input "sdeleeuw@hotmail.com"
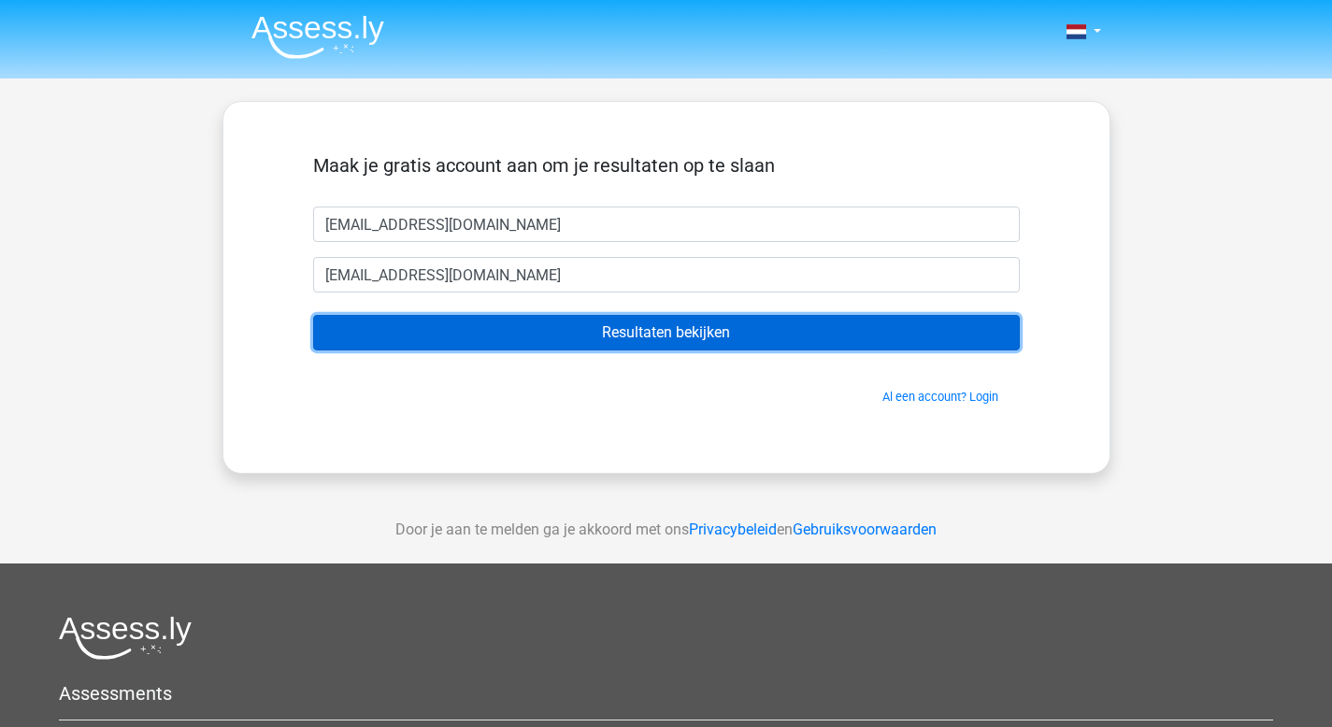
click at [548, 328] on input "Resultaten bekijken" at bounding box center [666, 333] width 707 height 36
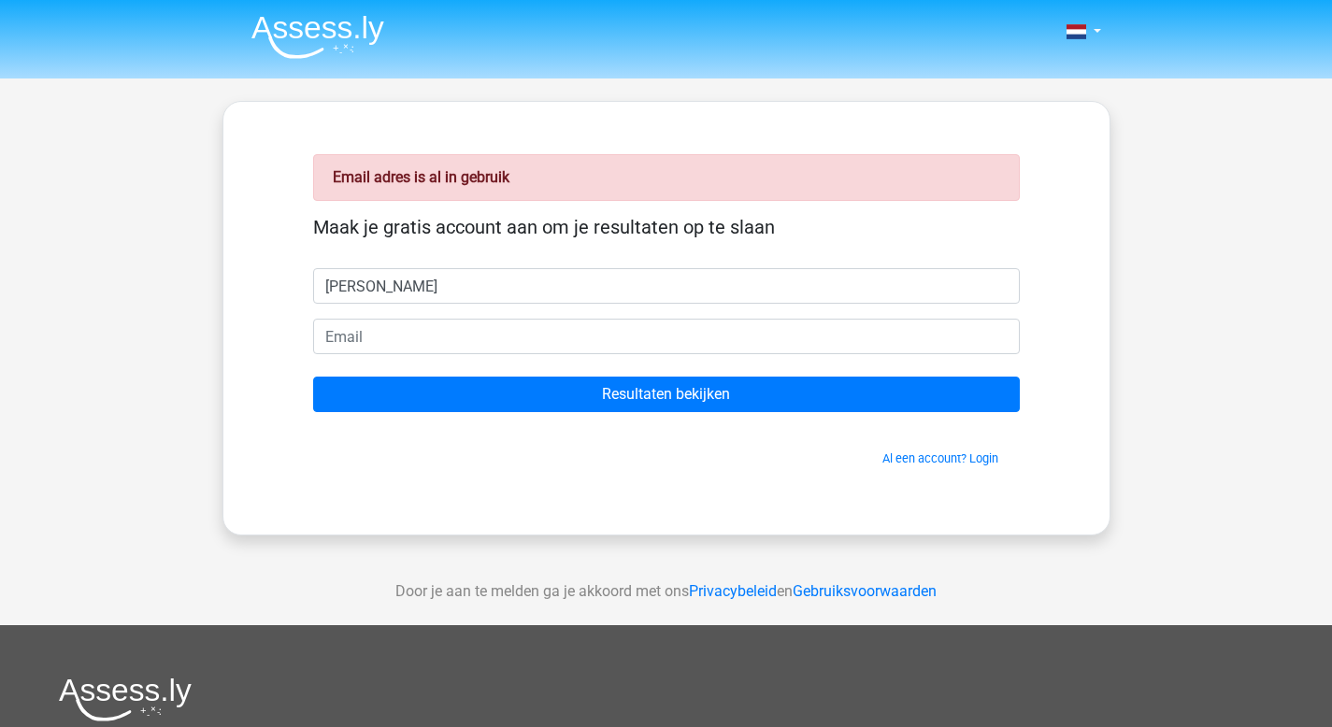
type input "silvia"
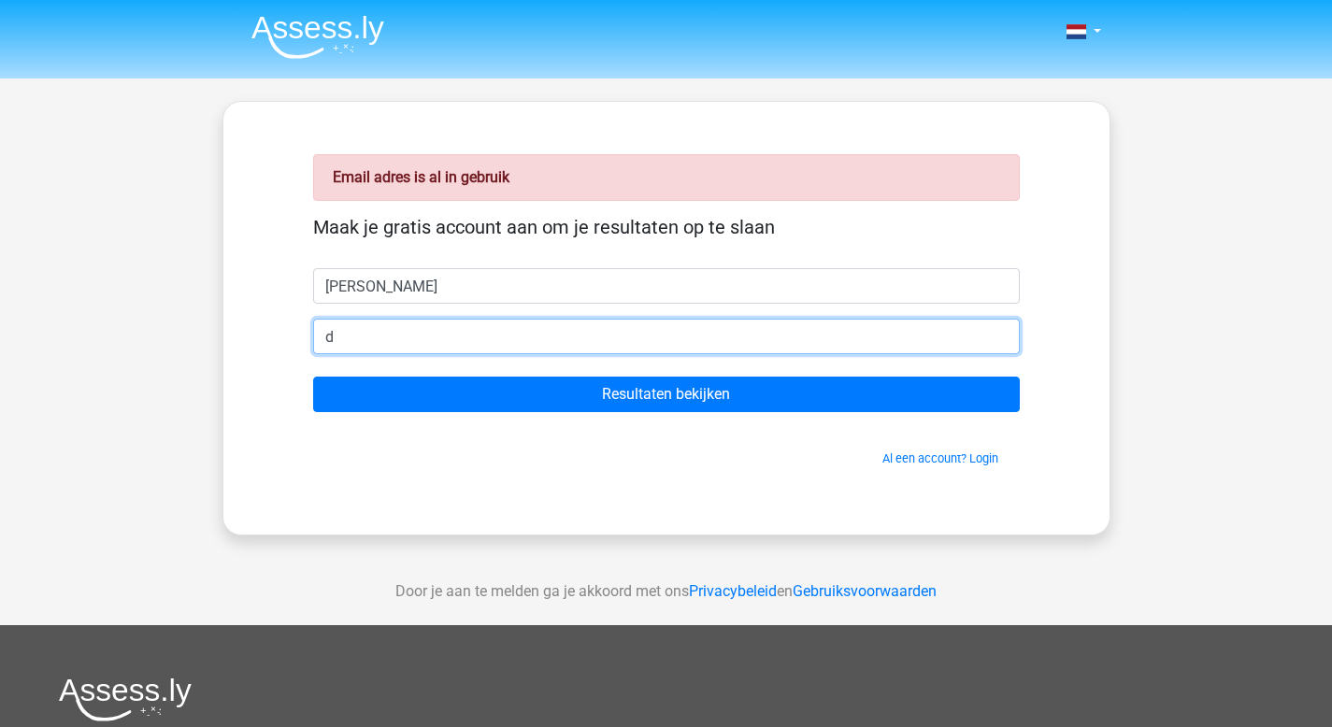
click at [428, 331] on input "d" at bounding box center [666, 337] width 707 height 36
click at [428, 331] on input "de" at bounding box center [666, 337] width 707 height 36
type input "de"
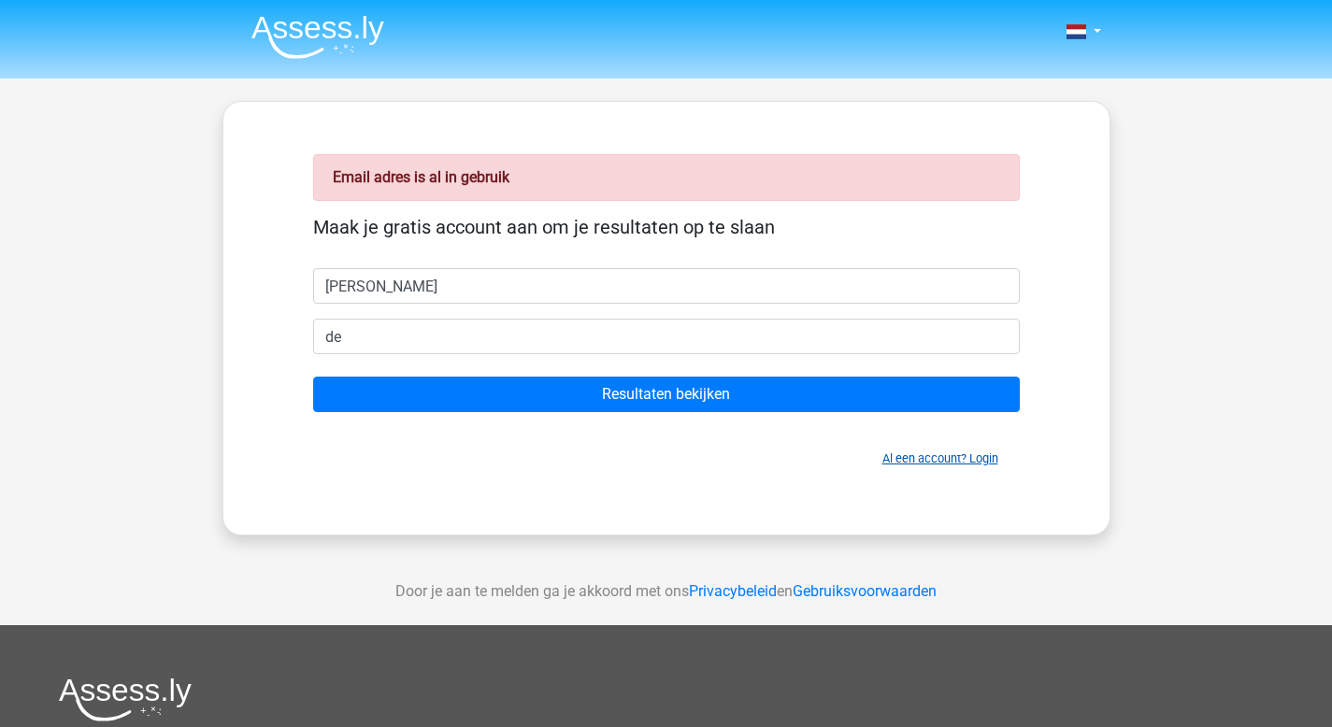
click at [891, 453] on link "Al een account? Login" at bounding box center [940, 458] width 116 height 14
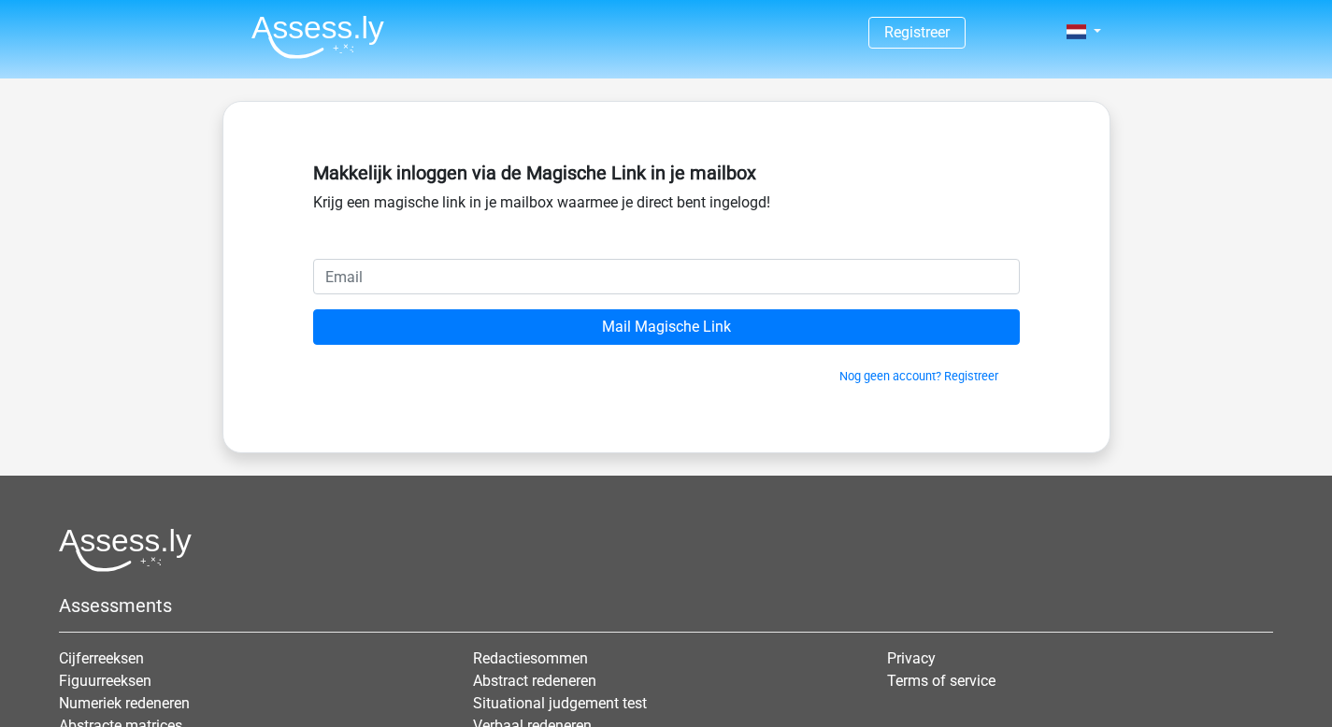
click at [634, 277] on input "email" at bounding box center [666, 277] width 707 height 36
type input "[EMAIL_ADDRESS][DOMAIN_NAME]"
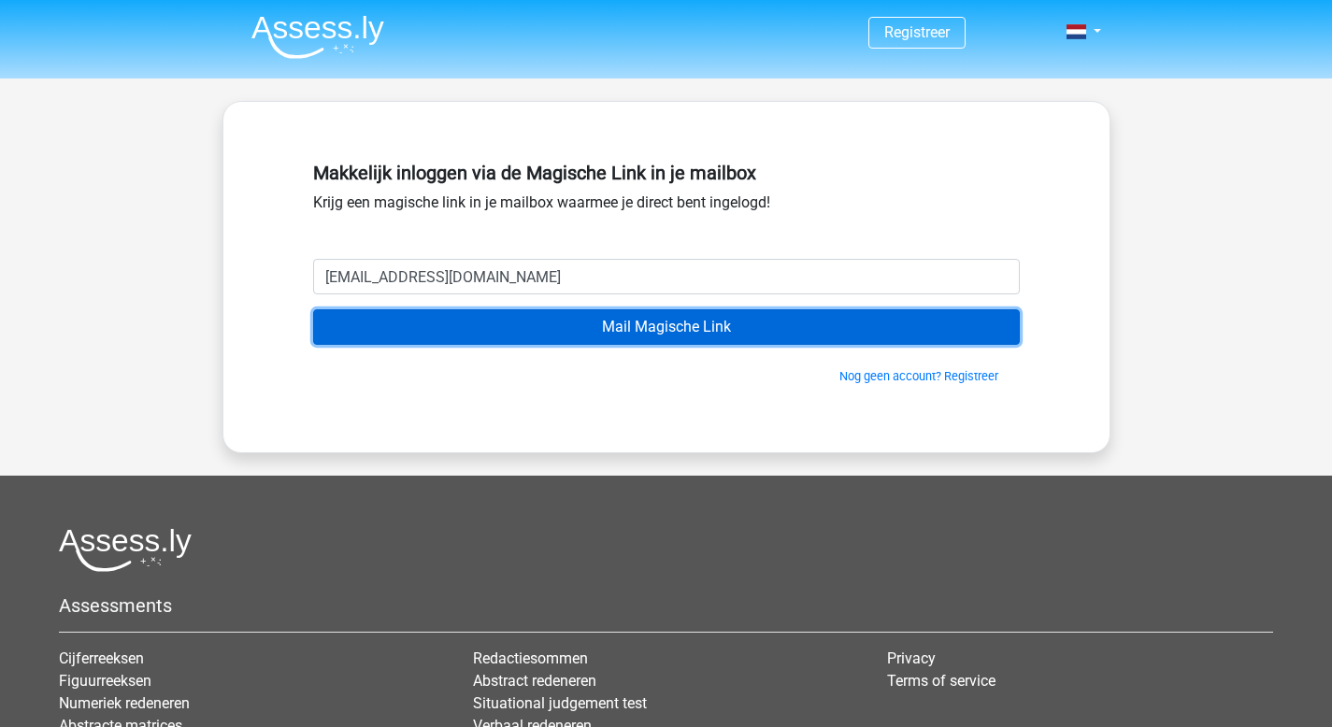
click at [535, 328] on input "Mail Magische Link" at bounding box center [666, 327] width 707 height 36
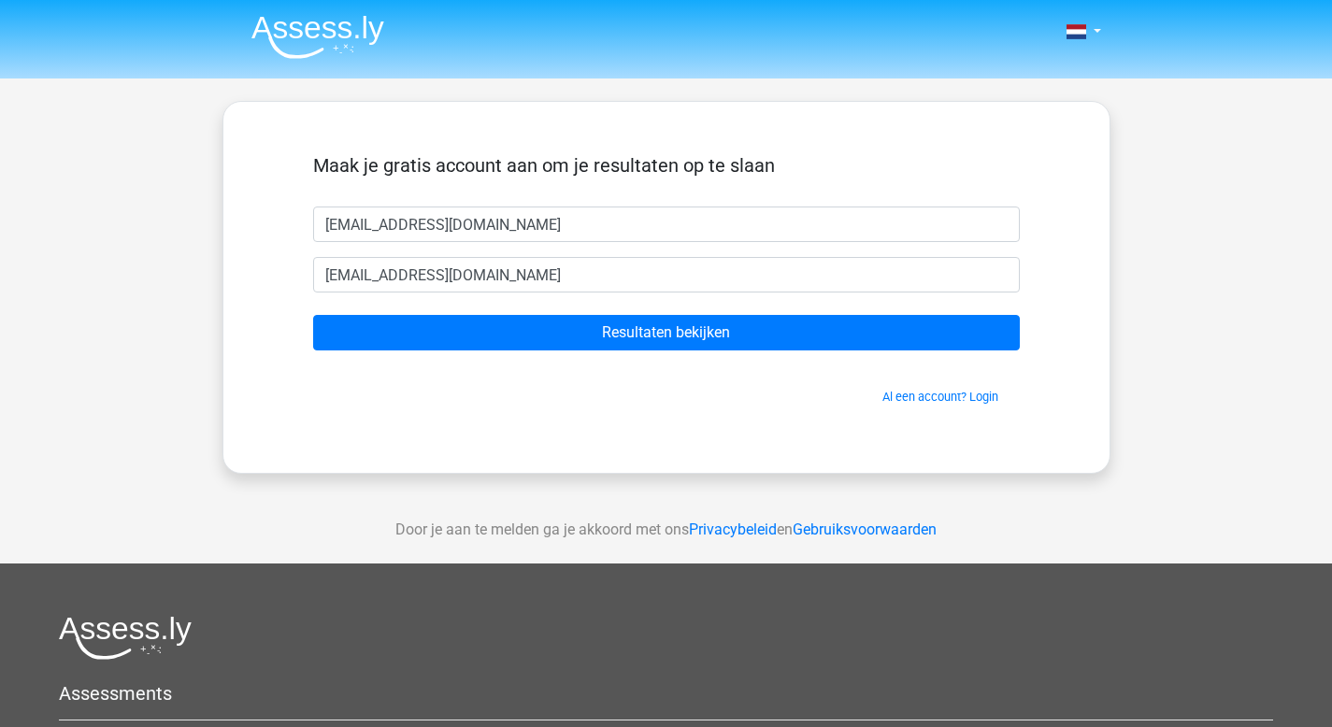
drag, startPoint x: 522, startPoint y: 222, endPoint x: 14, endPoint y: 248, distance: 508.2
click at [34, 237] on div "Nederlands English" at bounding box center [666, 528] width 1332 height 1057
type input "s"
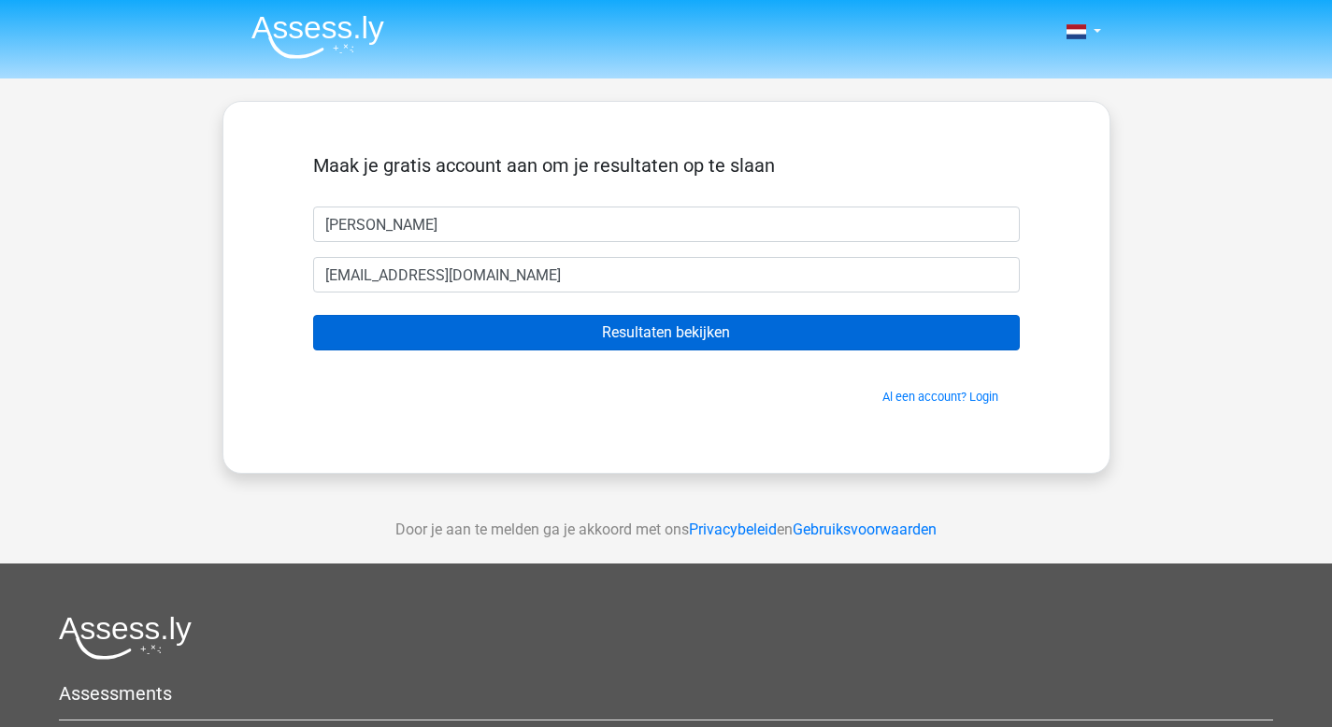
type input "silvia"
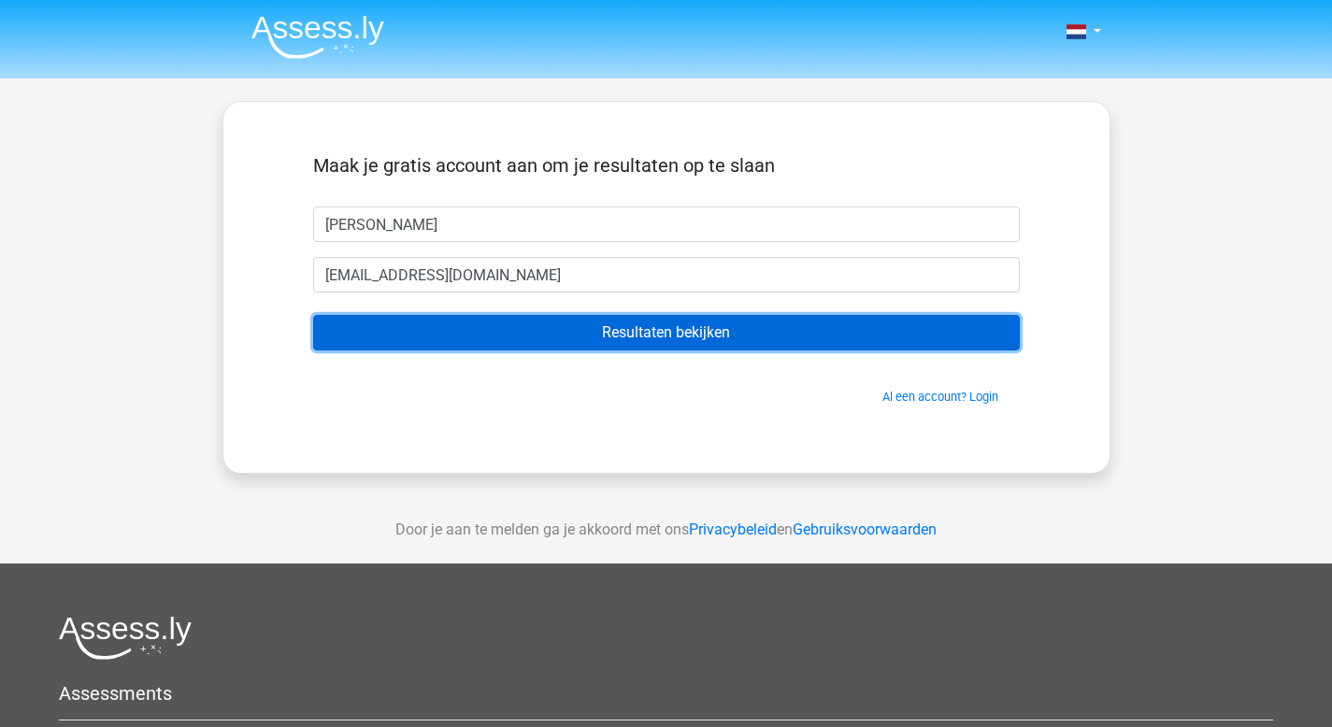
click at [562, 344] on input "Resultaten bekijken" at bounding box center [666, 333] width 707 height 36
